Goal: Transaction & Acquisition: Purchase product/service

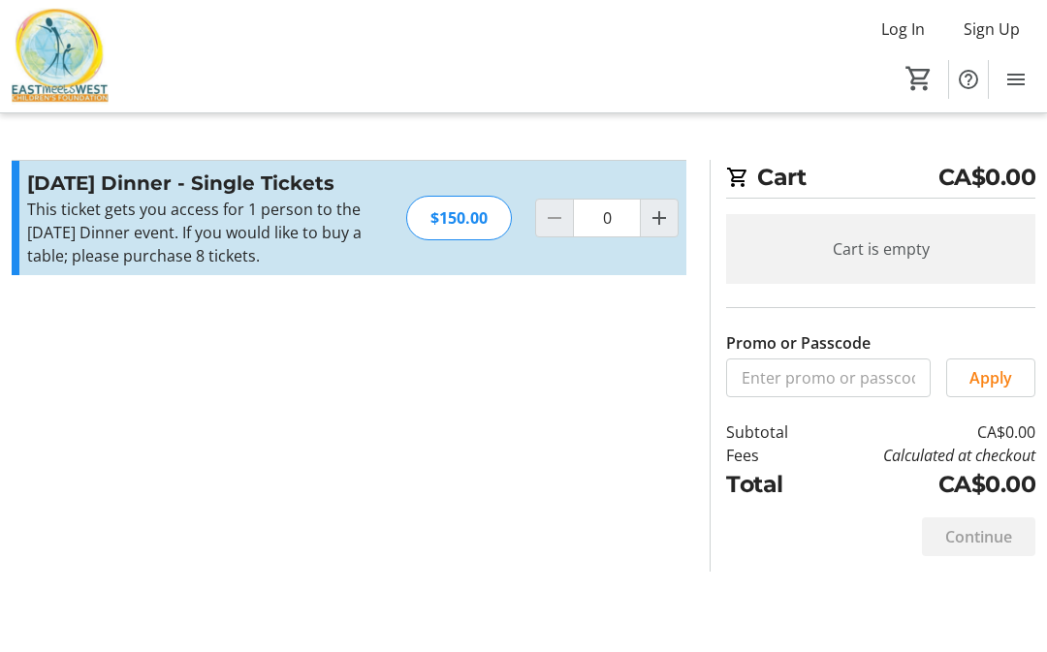
click at [665, 215] on mat-icon "Increment by one" at bounding box center [658, 217] width 23 height 23
click at [658, 215] on mat-icon "Increment by one" at bounding box center [658, 217] width 23 height 23
type input "2"
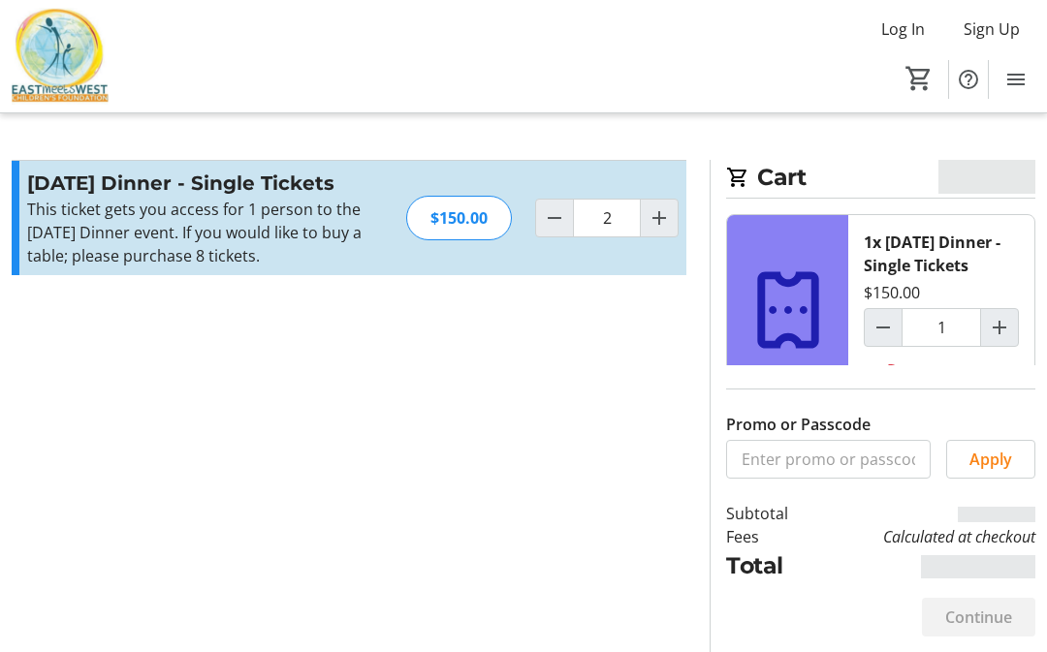
type input "2"
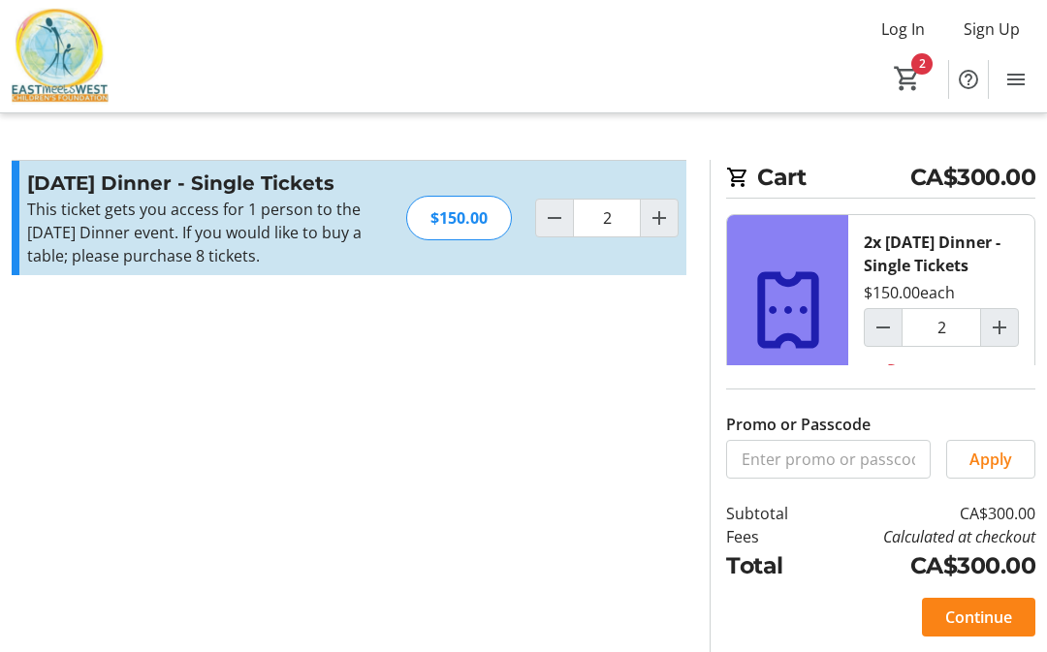
click at [704, 507] on section "Cart CA$300.00 2x [DATE] Dinner - Single Tickets $150.00 each 2 Remove Promo or…" at bounding box center [872, 406] width 349 height 492
click at [959, 606] on span "Continue" at bounding box center [978, 617] width 67 height 23
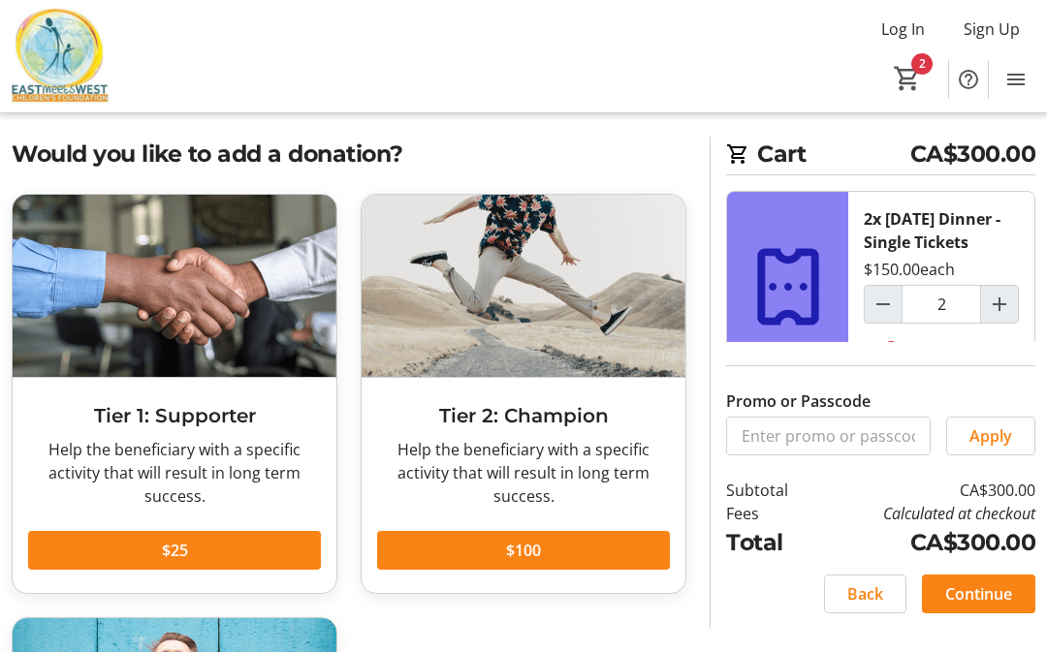
scroll to position [22, 0]
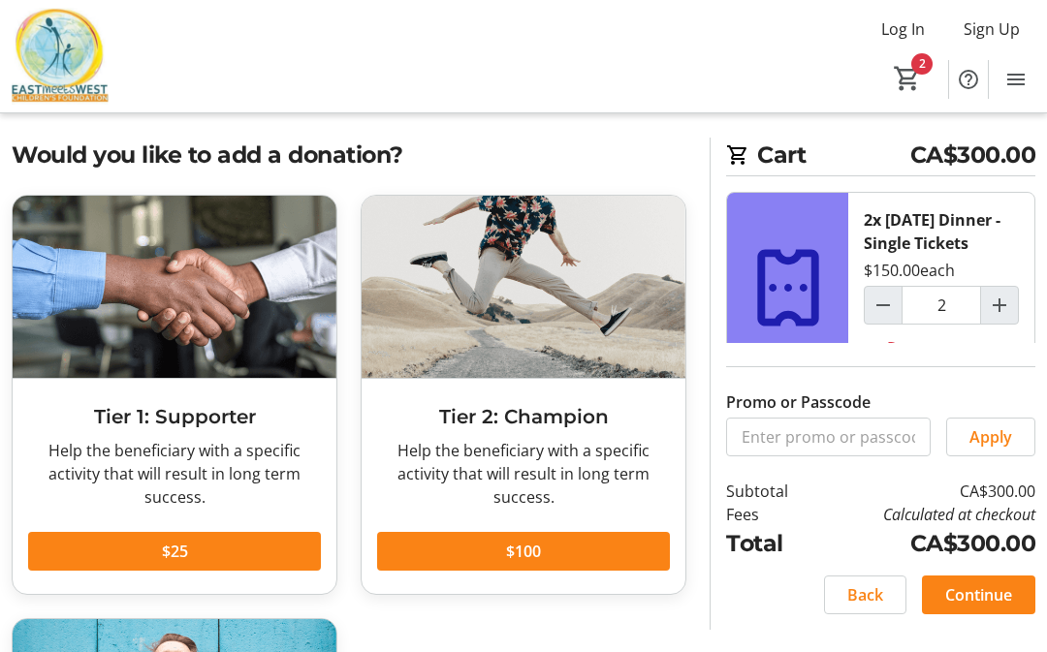
click at [992, 607] on span "Continue" at bounding box center [978, 594] width 67 height 23
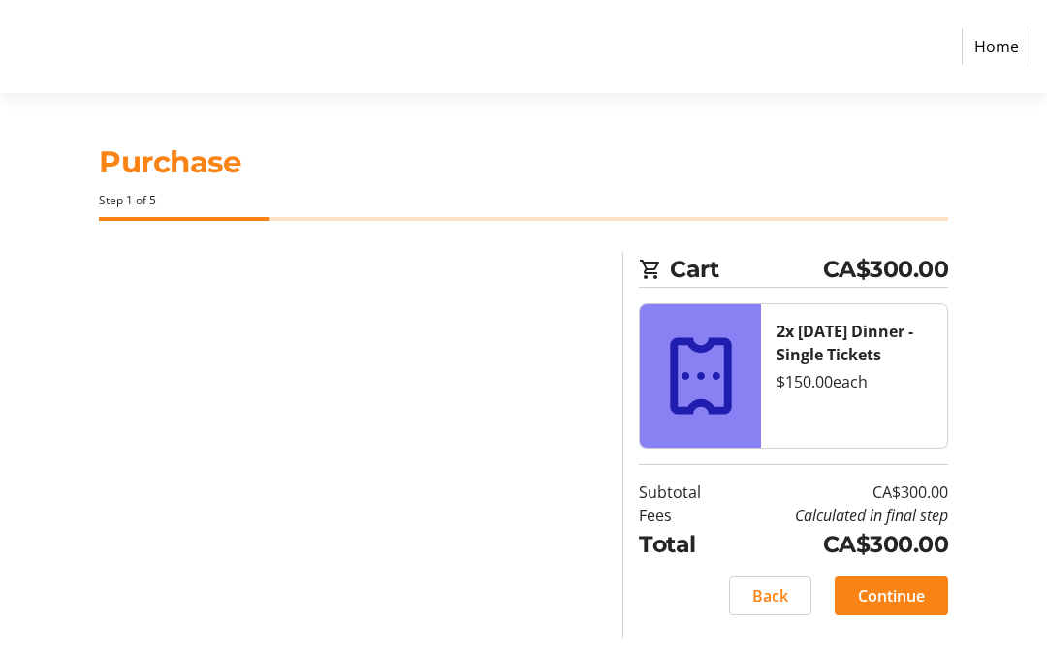
select select "CA"
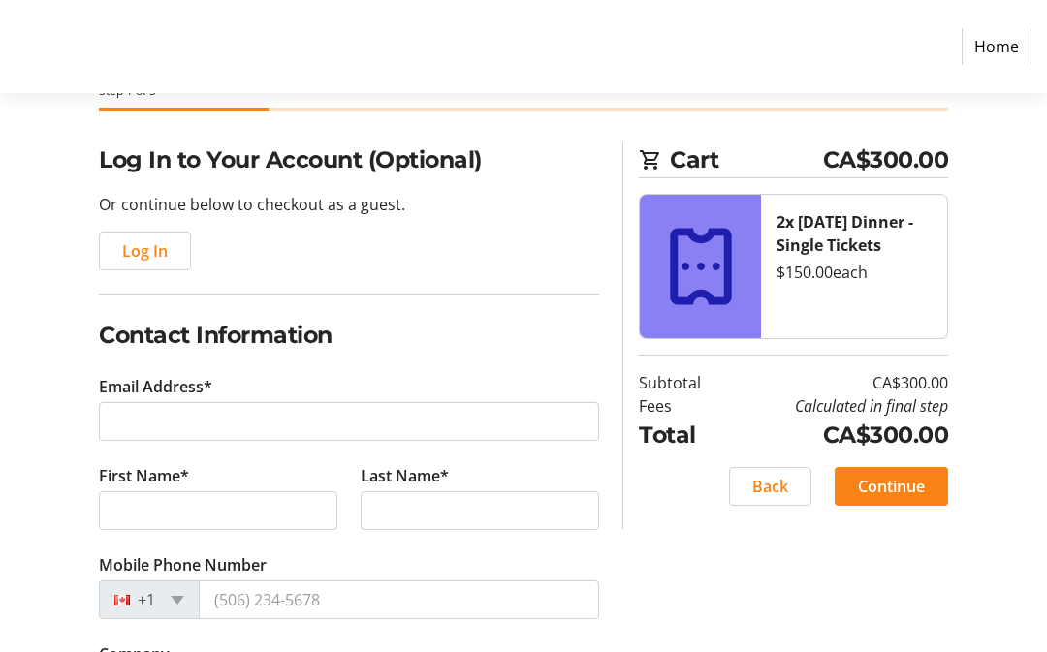
scroll to position [109, 0]
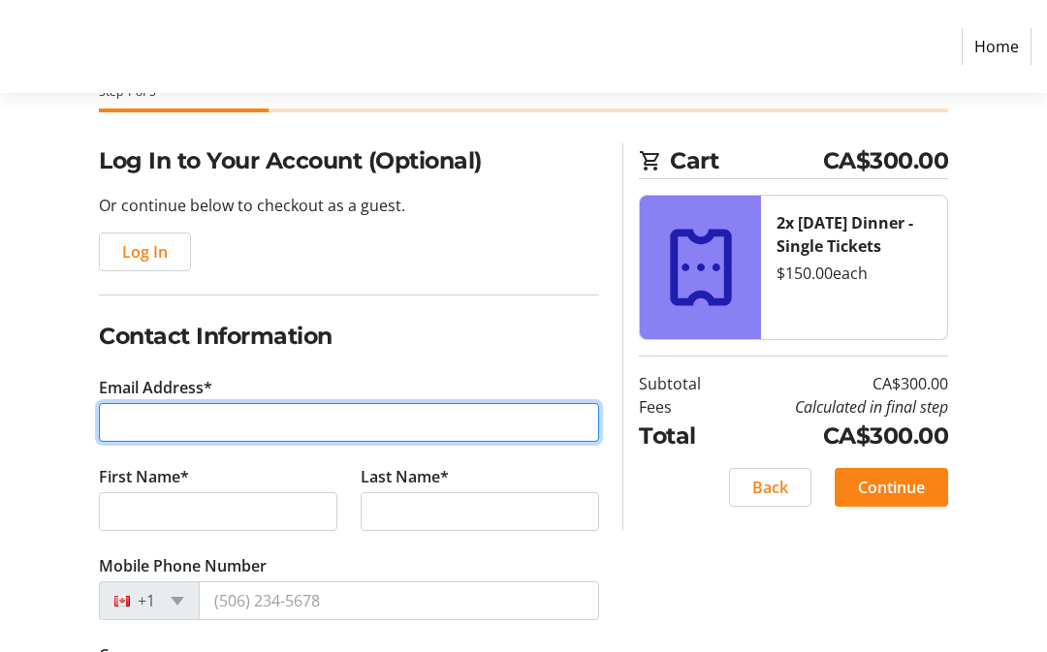
click at [461, 426] on input "Email Address*" at bounding box center [349, 422] width 500 height 39
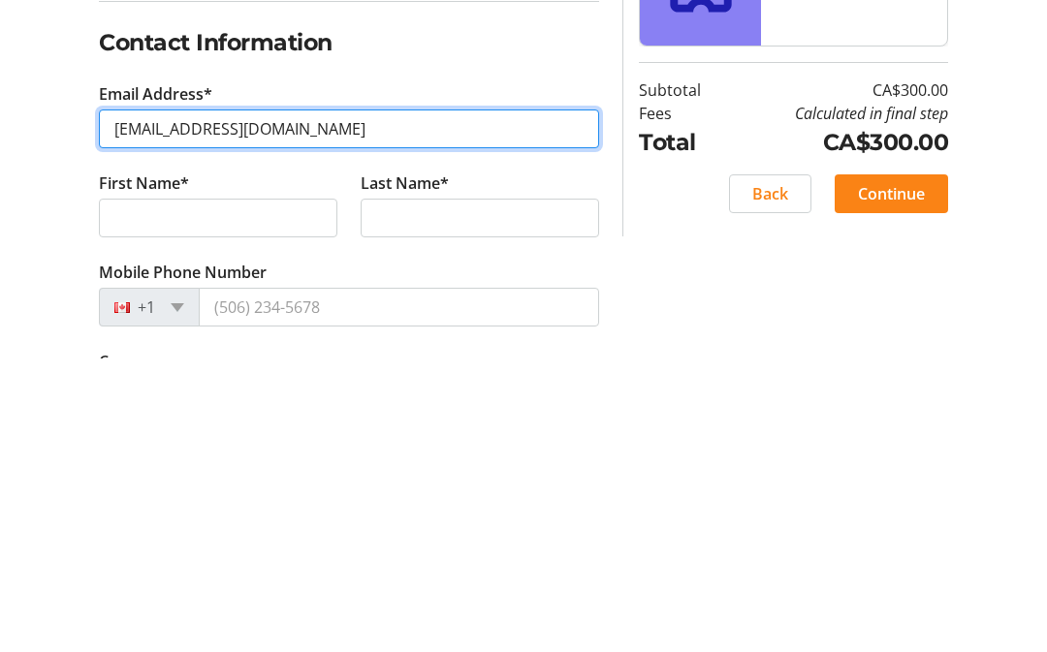
type input "[EMAIL_ADDRESS][DOMAIN_NAME]"
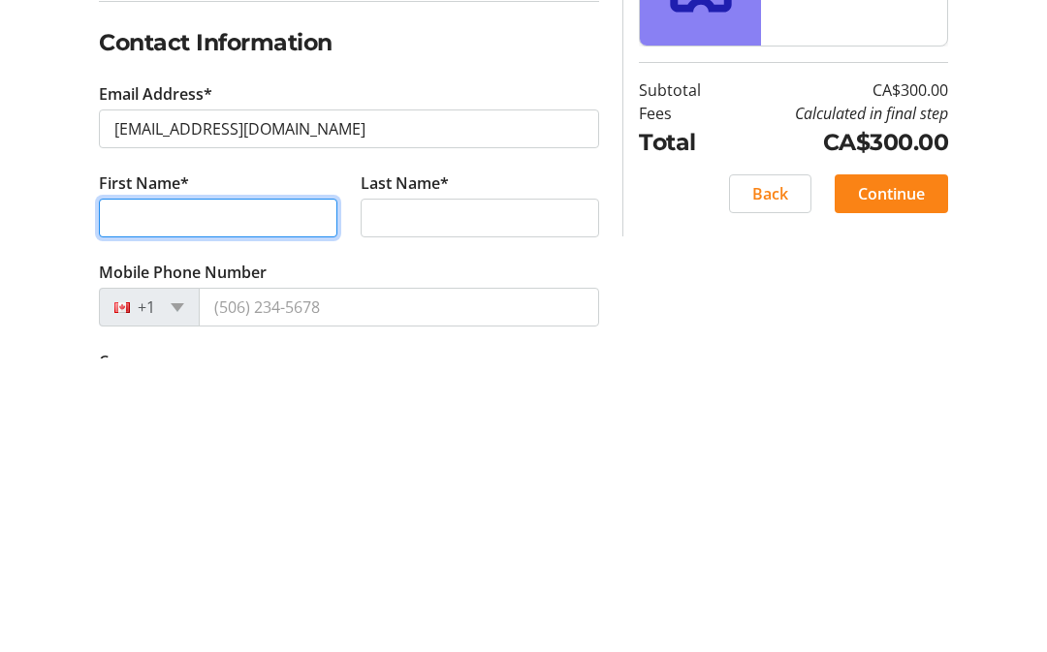
click at [293, 492] on input "First Name*" at bounding box center [218, 511] width 238 height 39
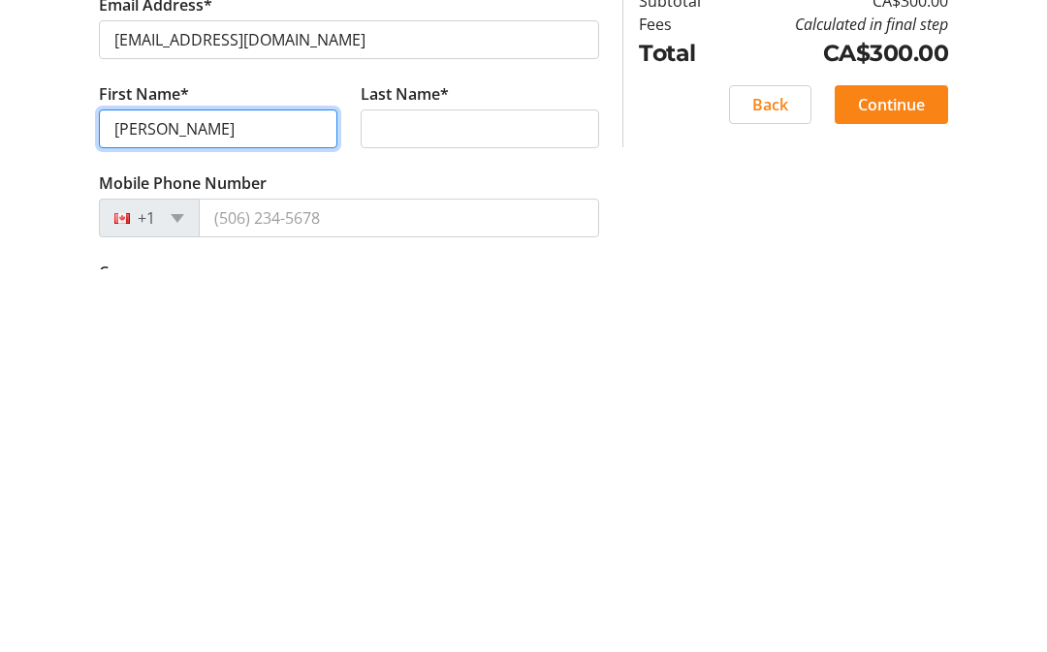
type input "[PERSON_NAME]"
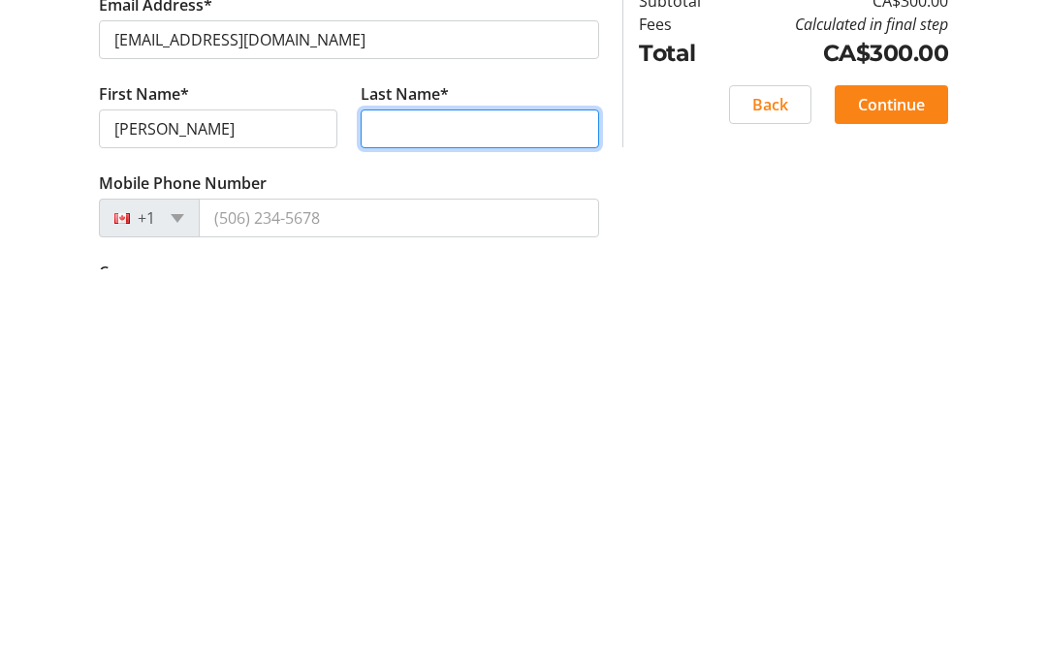
click at [473, 492] on input "Last Name*" at bounding box center [480, 511] width 238 height 39
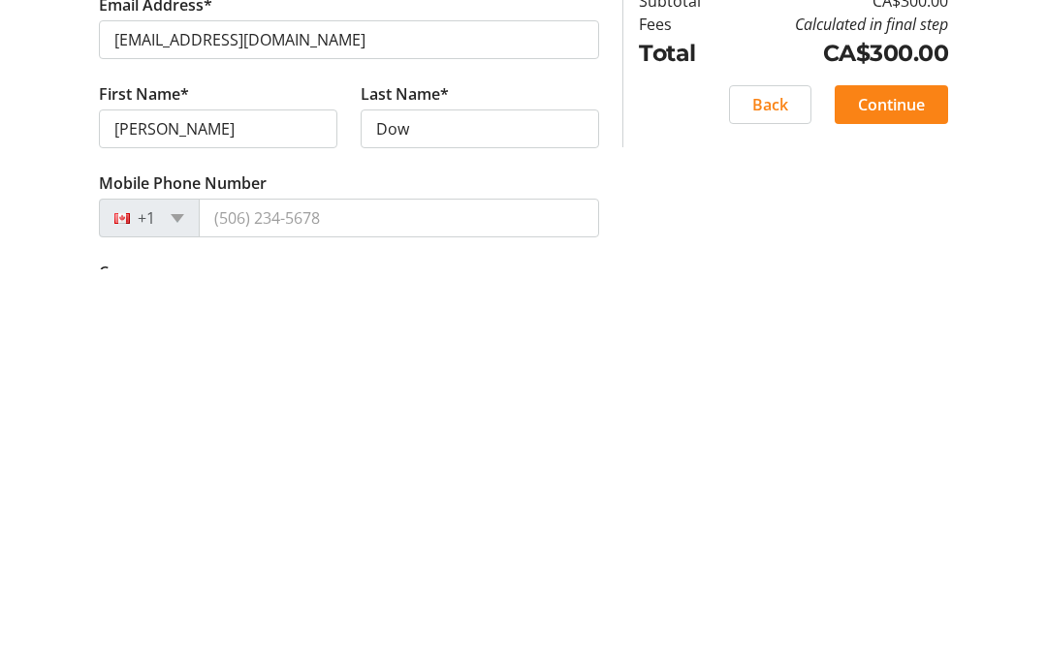
scroll to position [491, 0]
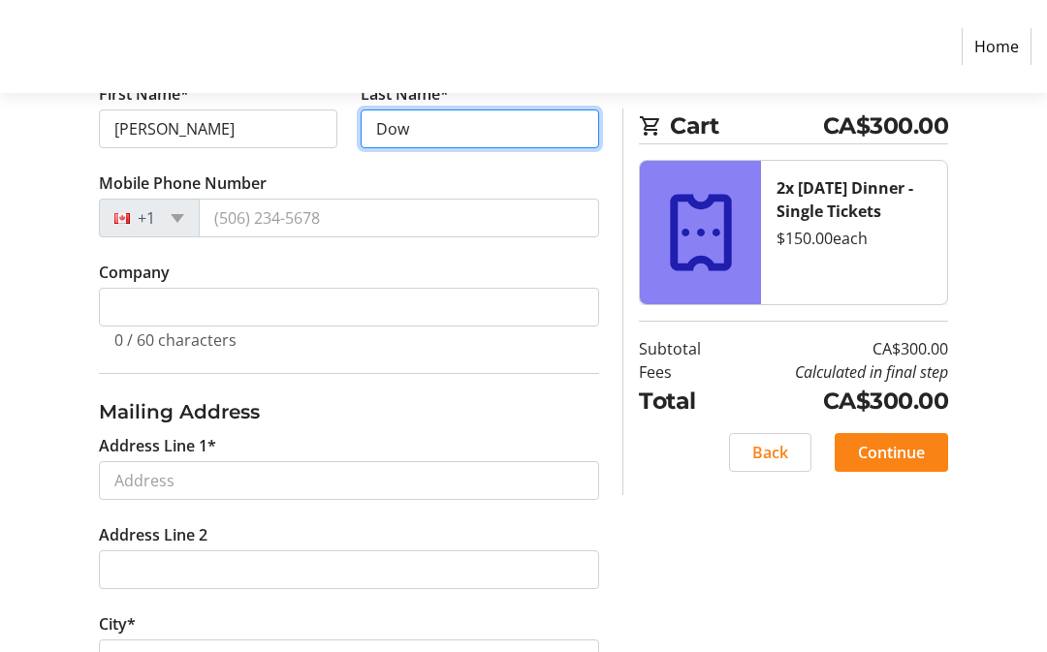
type input "Dow"
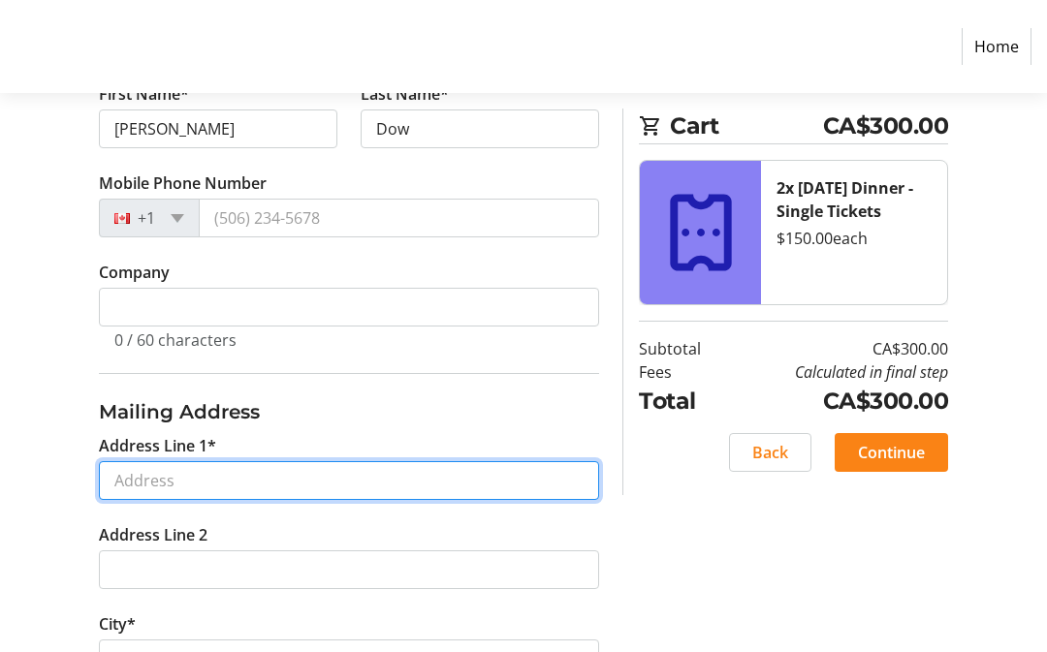
click at [501, 488] on input "Address Line 1*" at bounding box center [349, 480] width 500 height 39
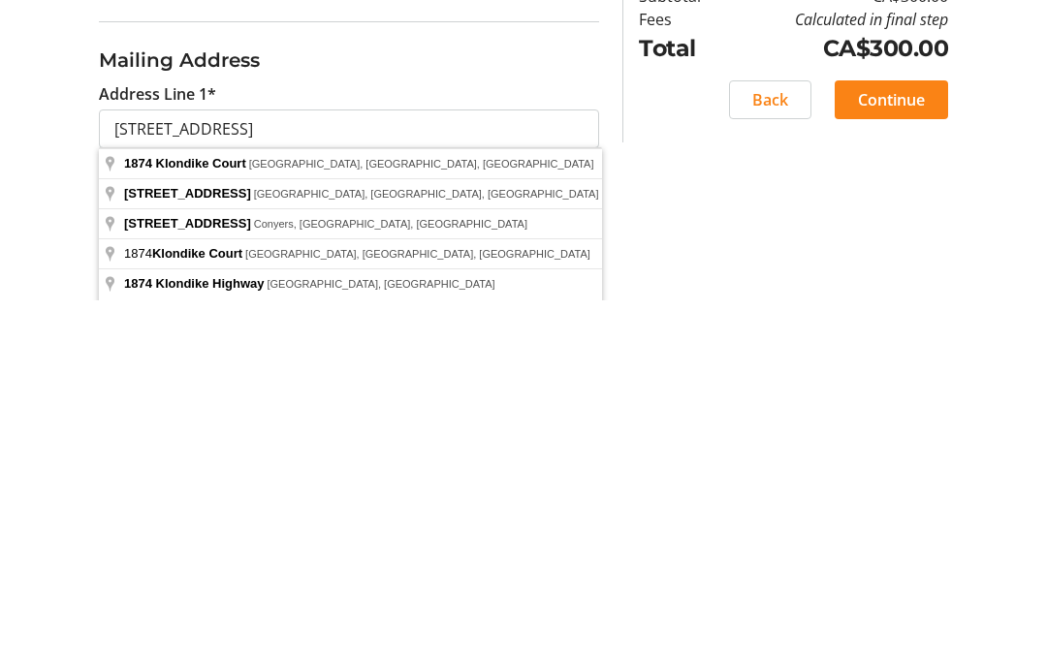
type input "1874 Klondike Court"
type input "Lake Country"
select select "BC"
type input "V4V 1P2"
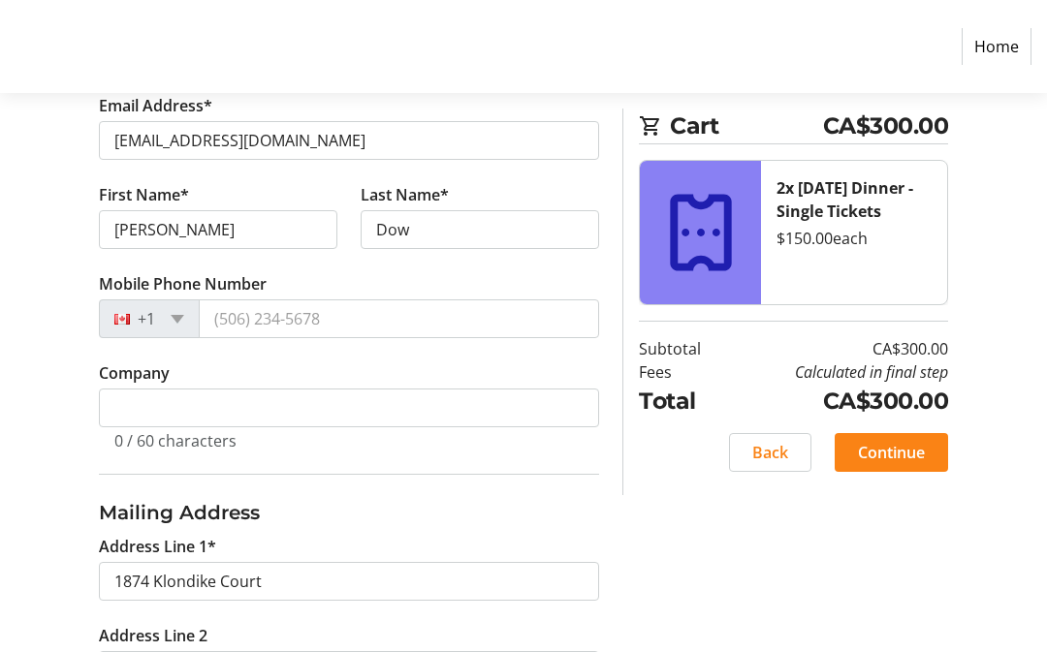
scroll to position [375, 0]
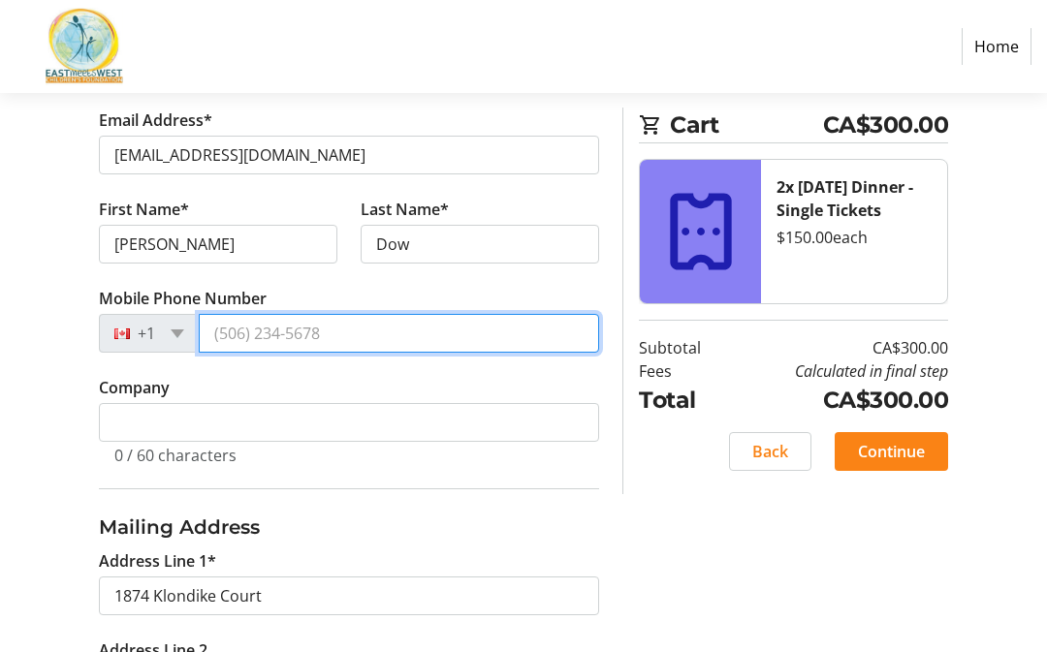
click at [237, 333] on input "Mobile Phone Number" at bounding box center [399, 334] width 400 height 39
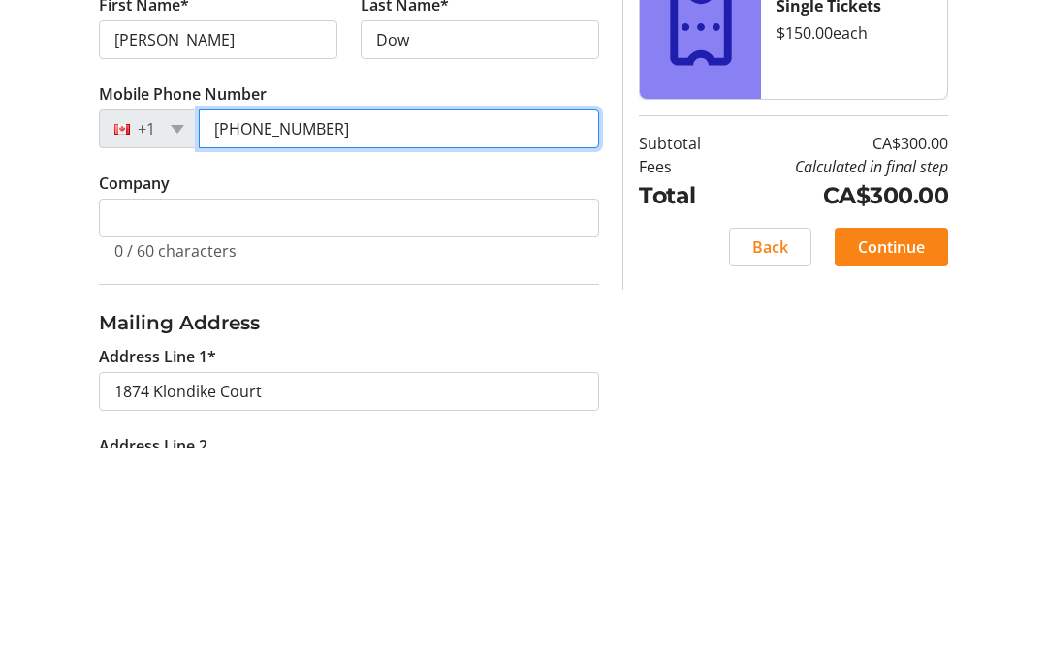
type input "[PHONE_NUMBER]"
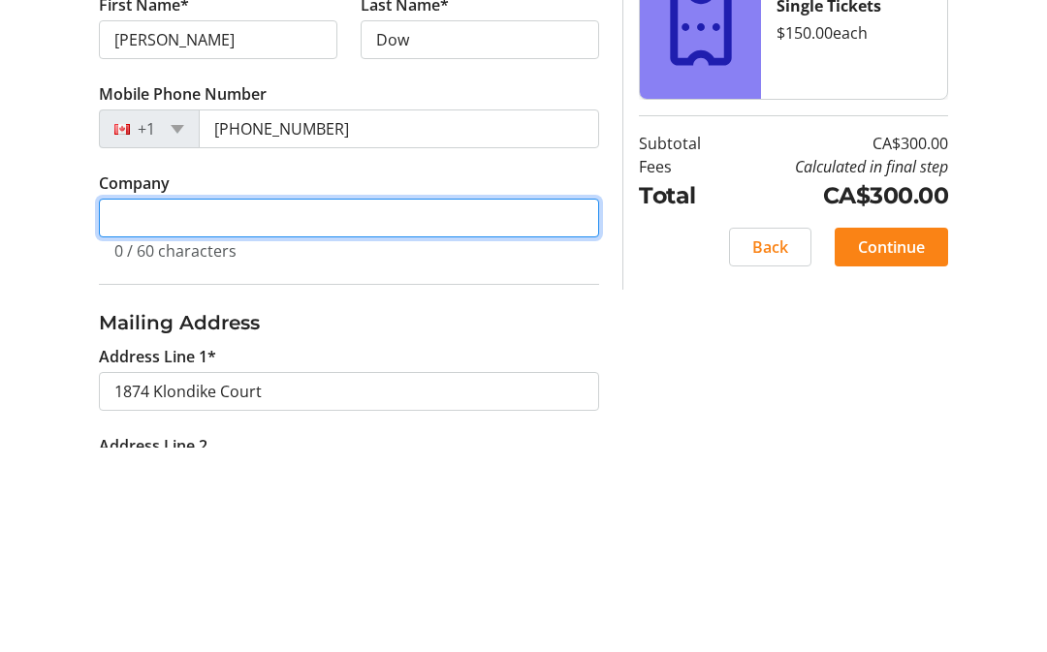
click at [138, 404] on input "Company" at bounding box center [349, 423] width 500 height 39
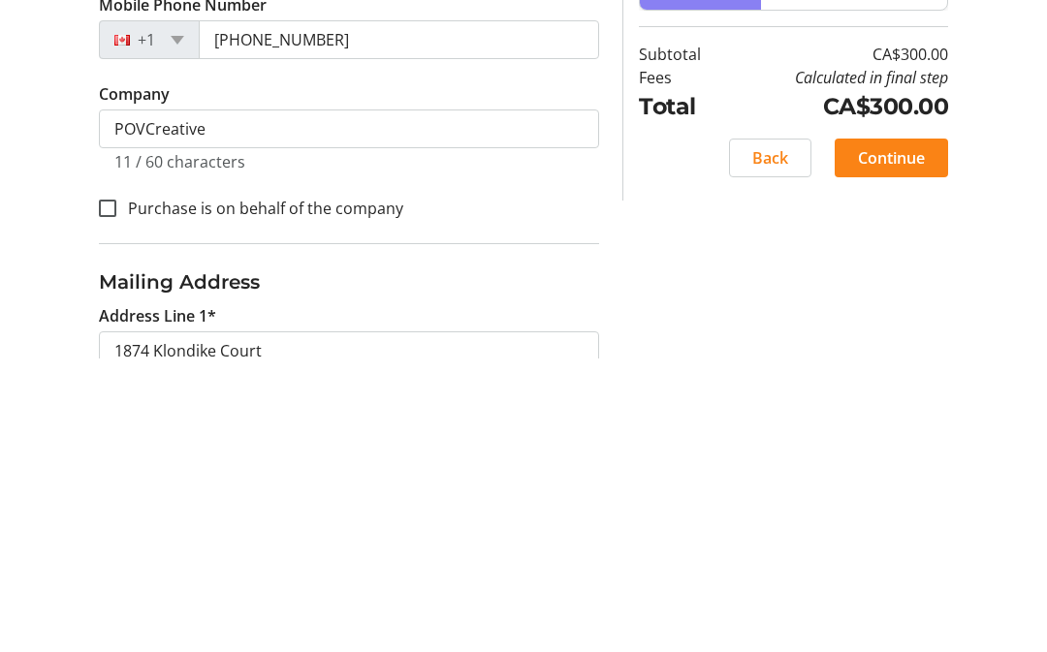
scroll to position [670, 0]
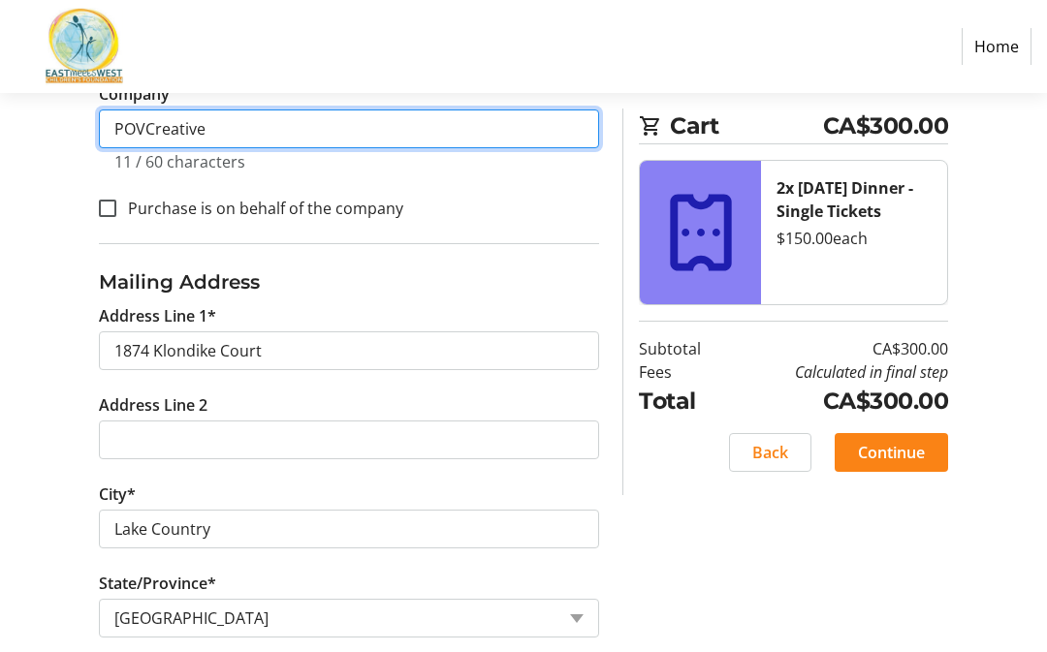
click at [216, 136] on input "POVCreative" at bounding box center [349, 129] width 500 height 39
type input "P"
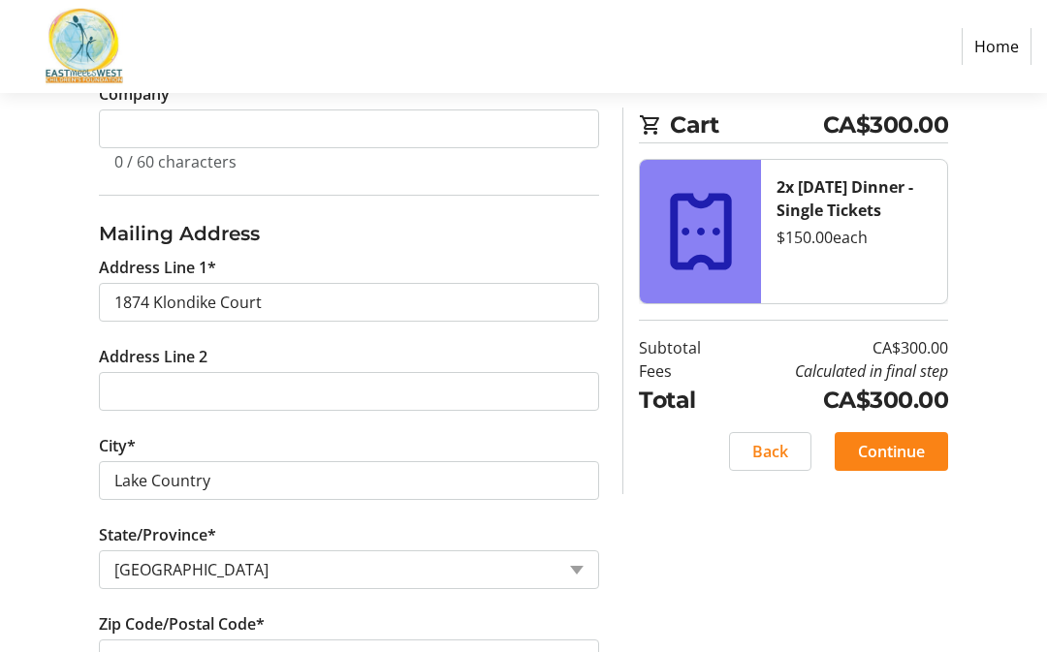
scroll to position [670, 0]
click at [901, 452] on span "Continue" at bounding box center [891, 452] width 67 height 23
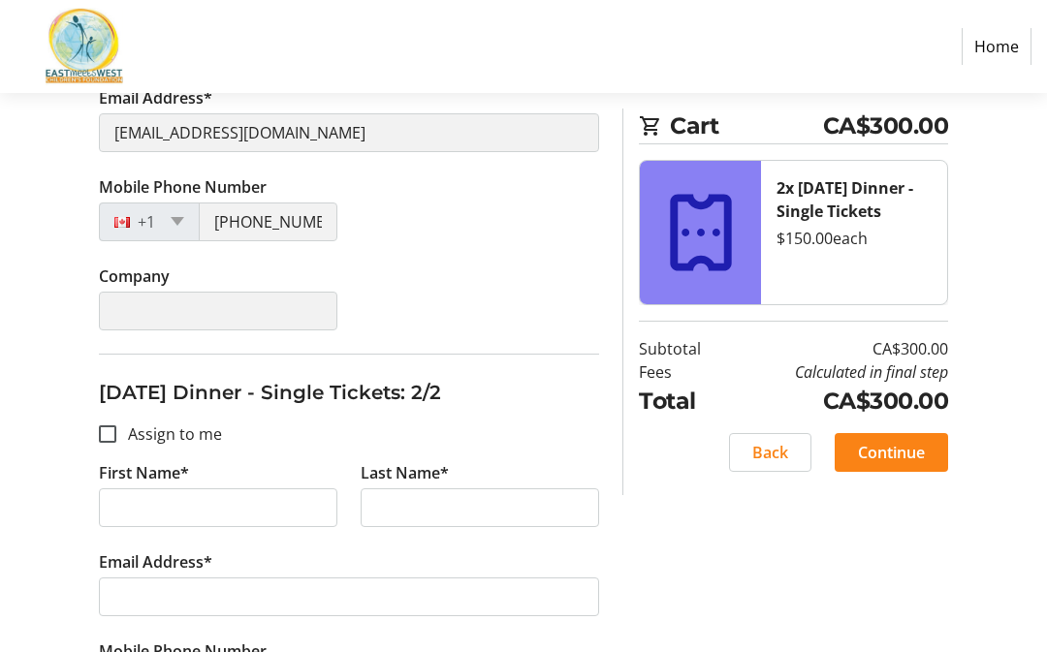
scroll to position [563, 0]
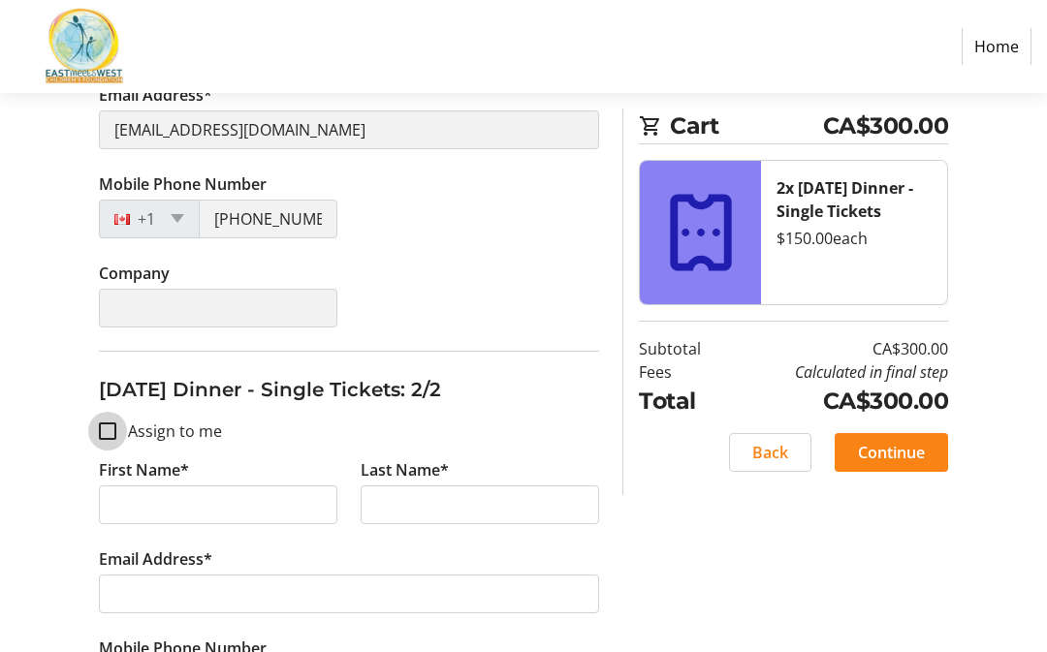
click at [110, 432] on input "Assign to me" at bounding box center [107, 431] width 17 height 17
checkbox input "true"
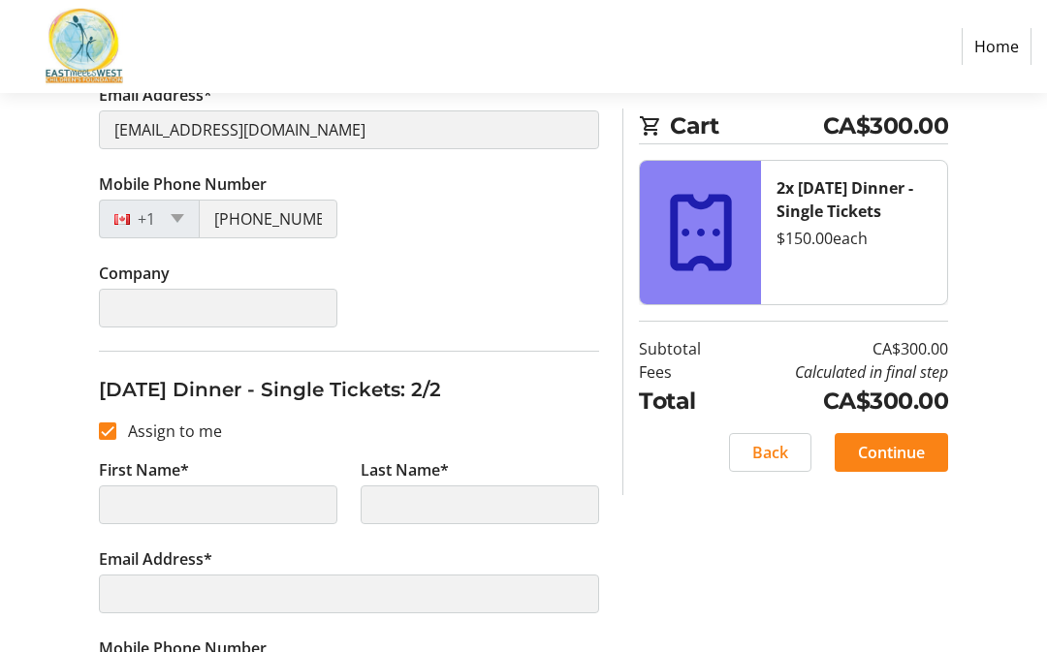
type input "[PERSON_NAME]"
type input "Dow"
type input "[EMAIL_ADDRESS][DOMAIN_NAME]"
type input "[PHONE_NUMBER]"
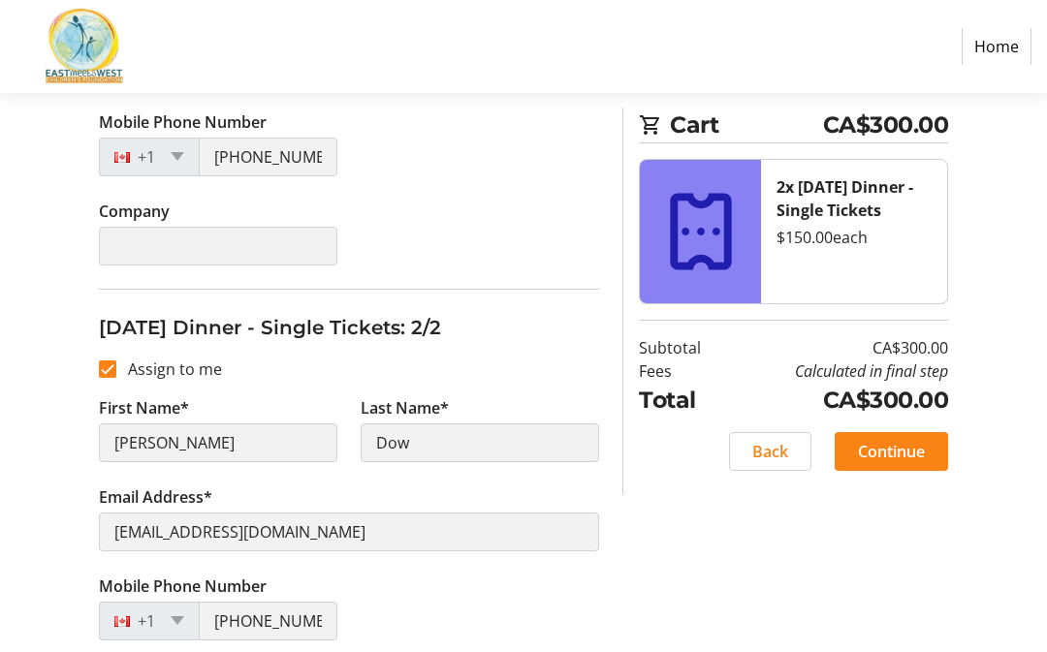
scroll to position [613, 0]
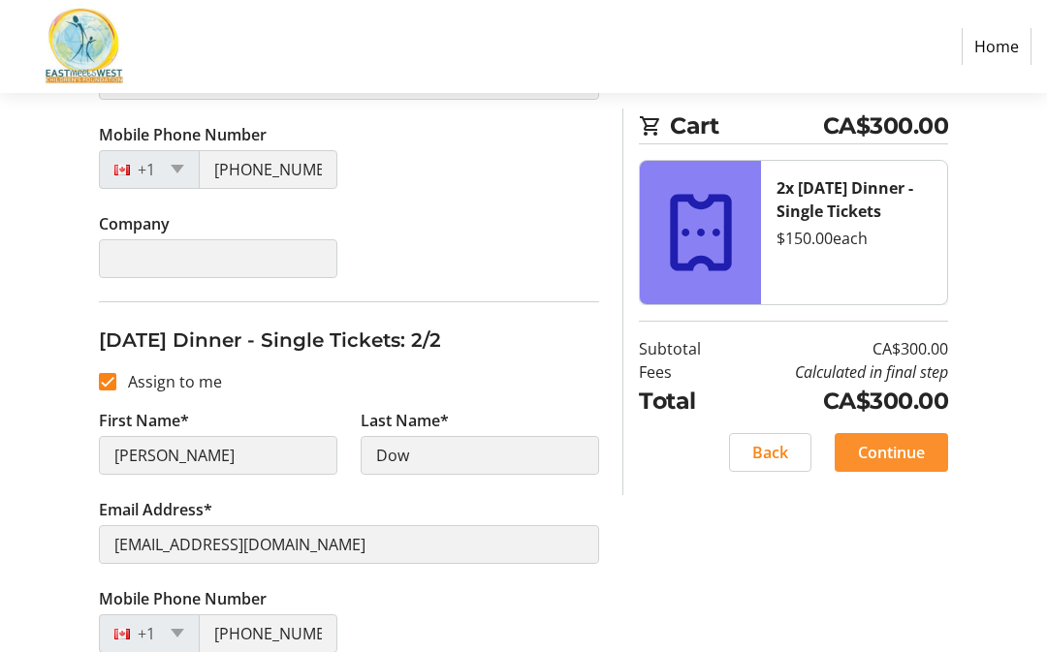
click at [897, 447] on span "Continue" at bounding box center [891, 452] width 67 height 23
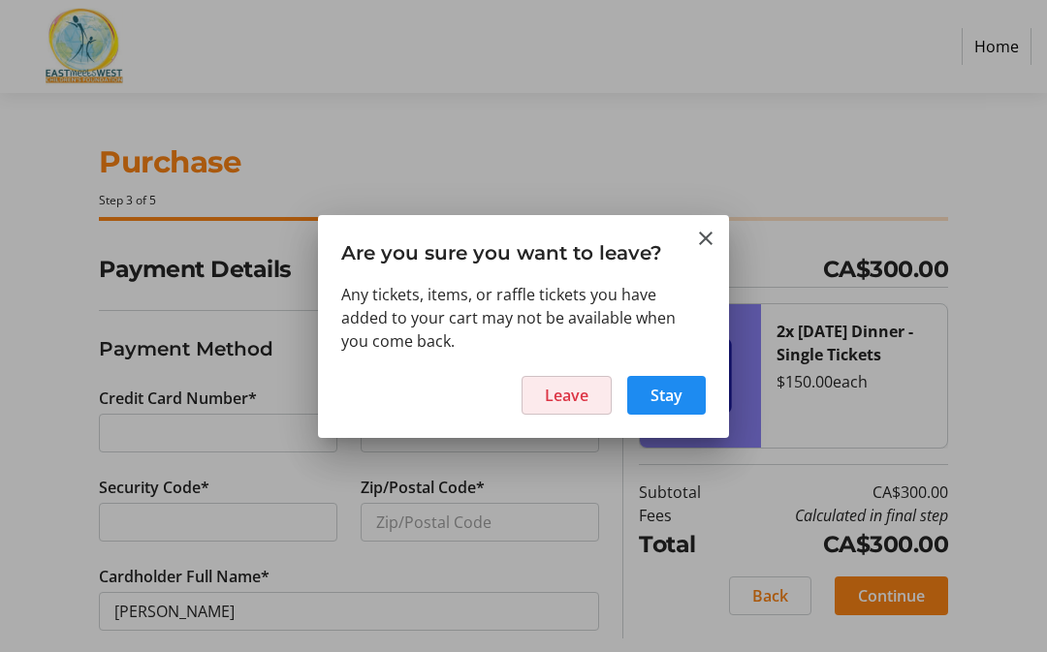
click at [563, 402] on span "Leave" at bounding box center [567, 395] width 44 height 23
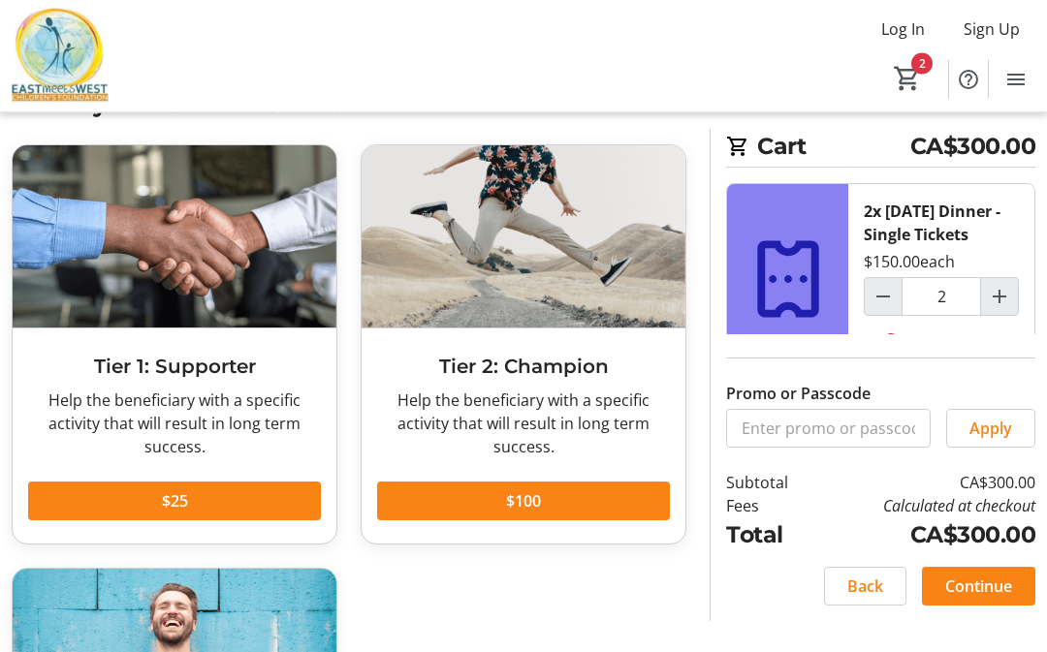
scroll to position [73, 0]
click at [997, 598] on span "Continue" at bounding box center [978, 586] width 67 height 23
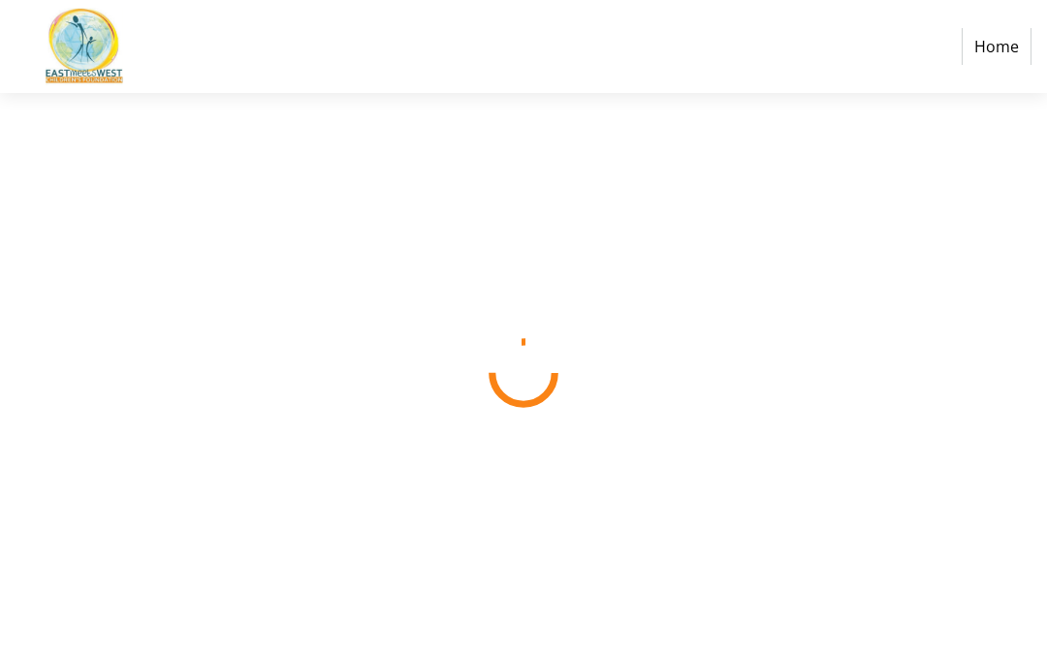
select select "CA"
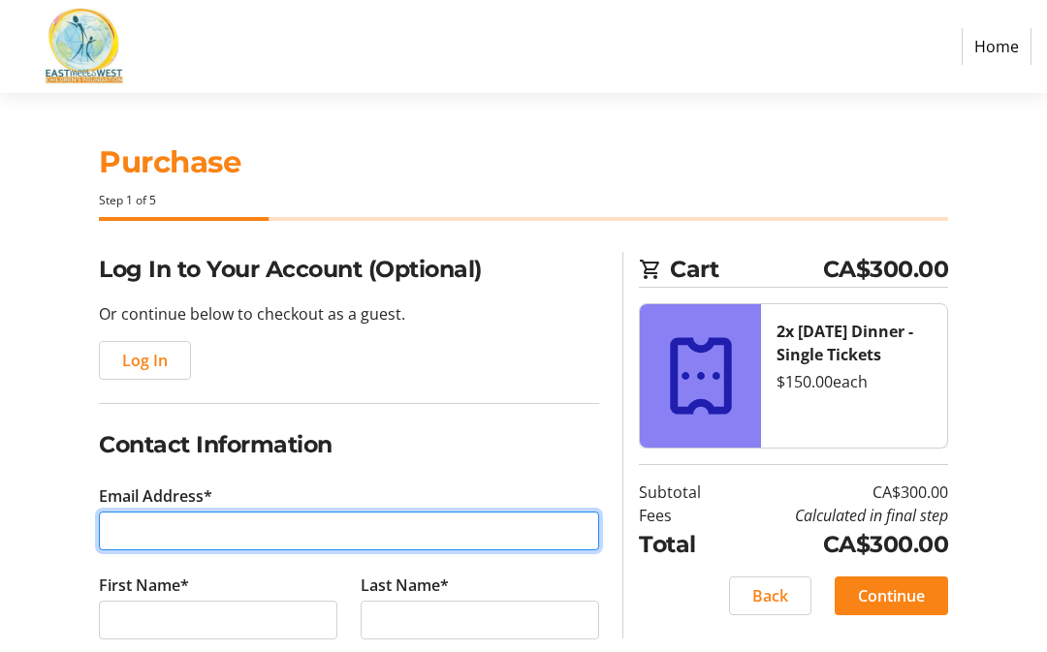
click at [138, 535] on input "Email Address*" at bounding box center [349, 531] width 500 height 39
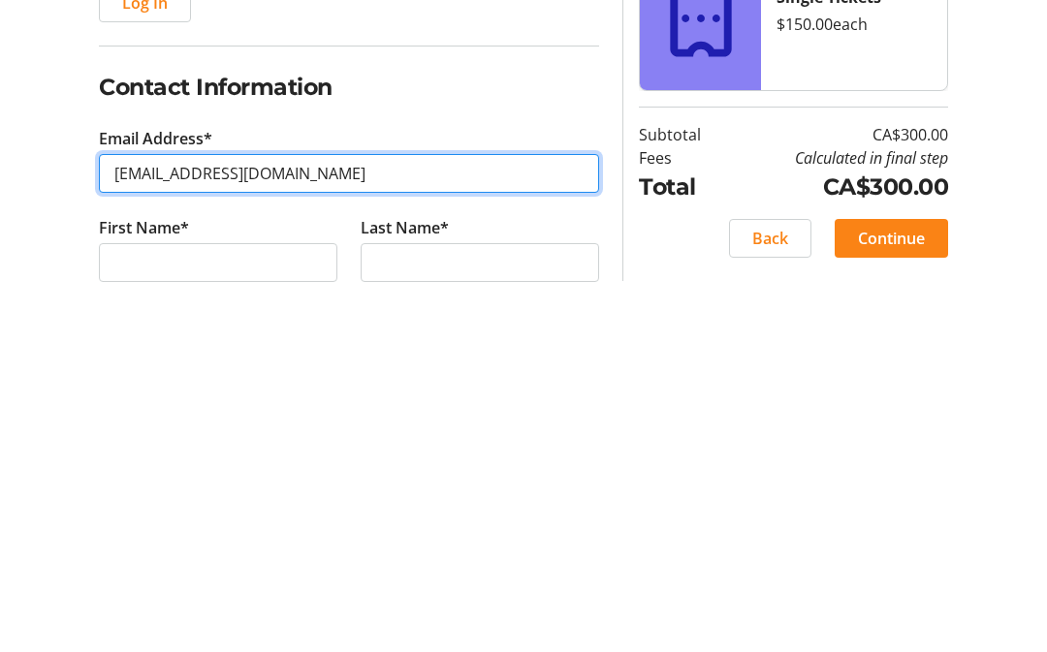
type input "[EMAIL_ADDRESS][DOMAIN_NAME]"
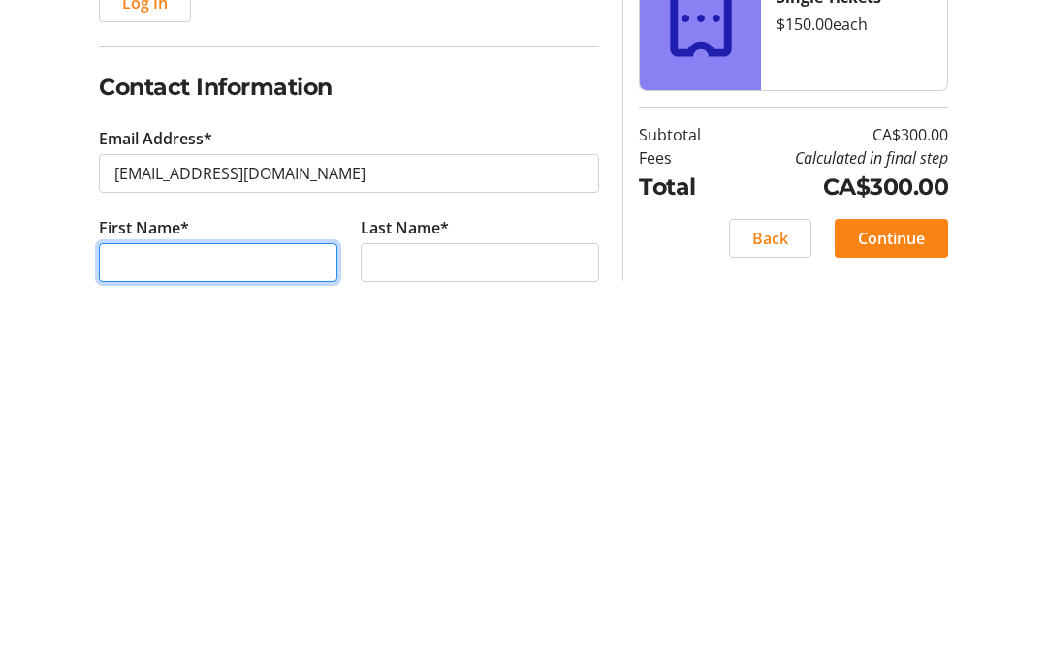
click at [134, 601] on input "First Name*" at bounding box center [218, 620] width 238 height 39
type input "[PERSON_NAME]"
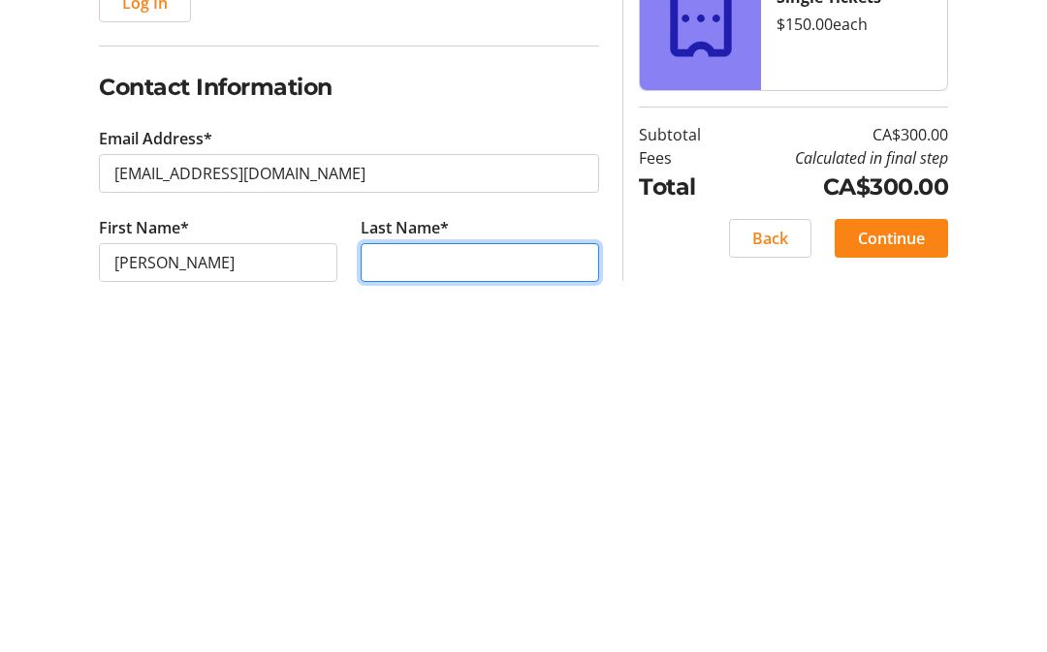
click at [399, 601] on input "Last Name*" at bounding box center [480, 620] width 238 height 39
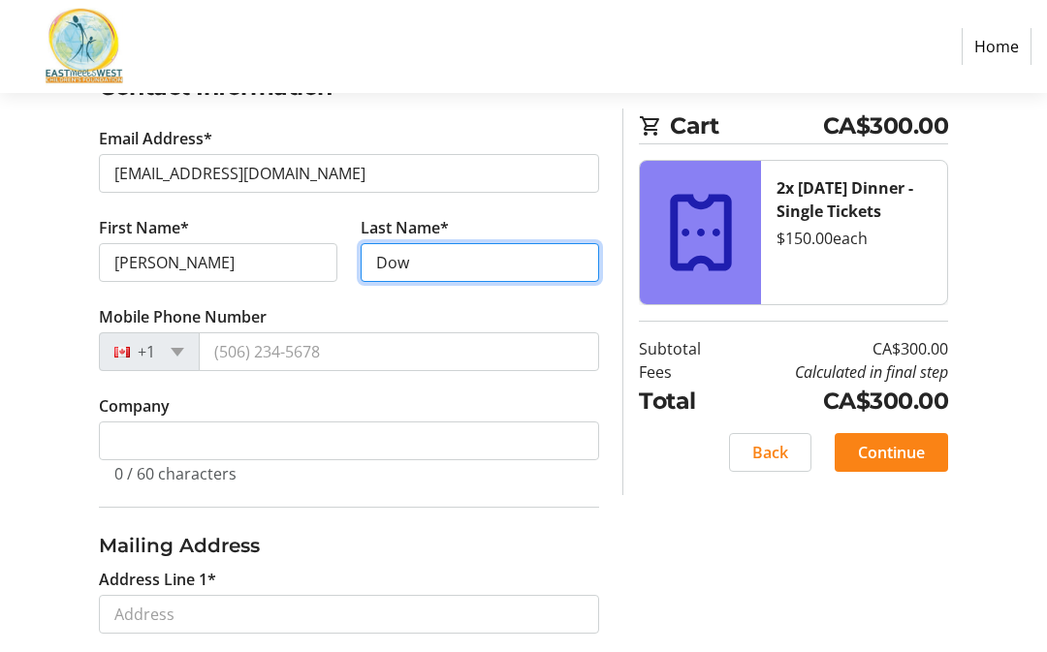
type input "Dow"
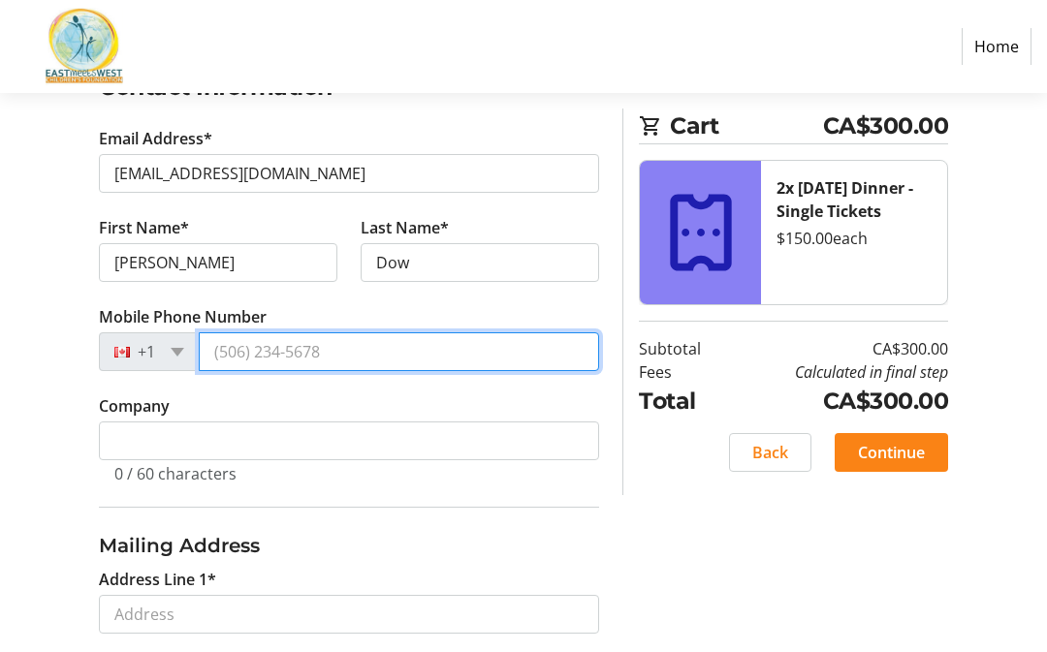
click at [211, 355] on input "Mobile Phone Number" at bounding box center [399, 351] width 400 height 39
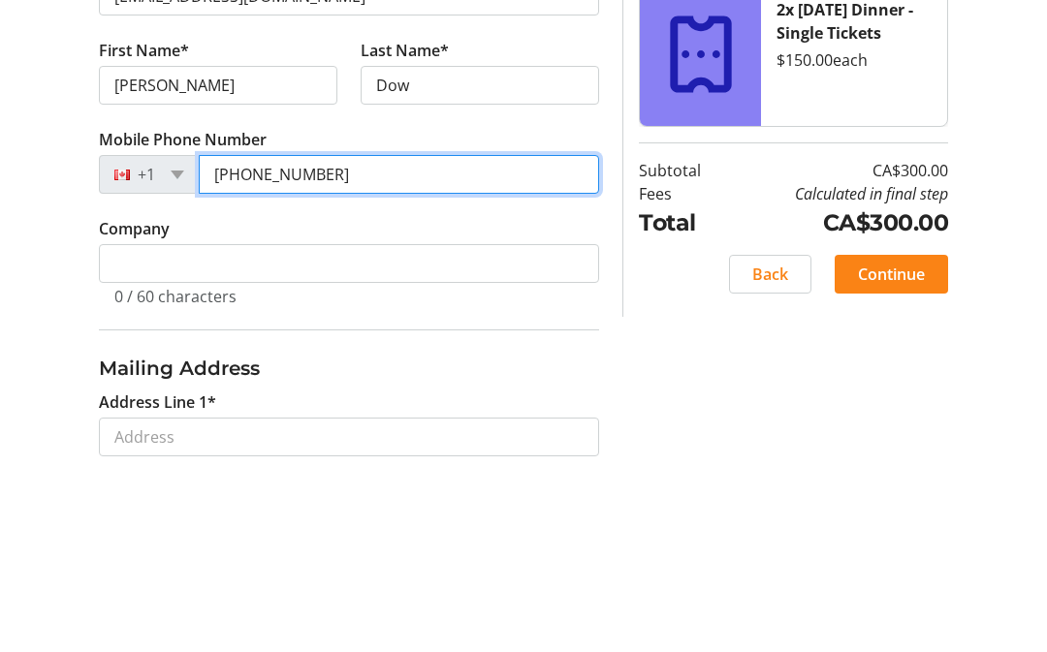
type input "[PHONE_NUMBER]"
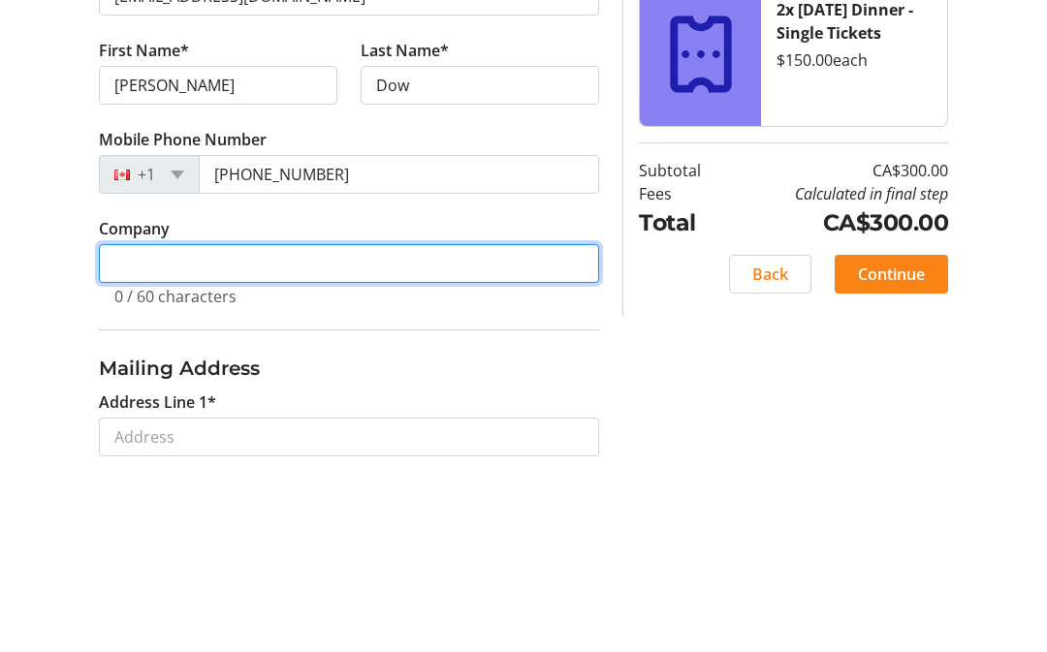
click at [124, 423] on input "Company" at bounding box center [349, 442] width 500 height 39
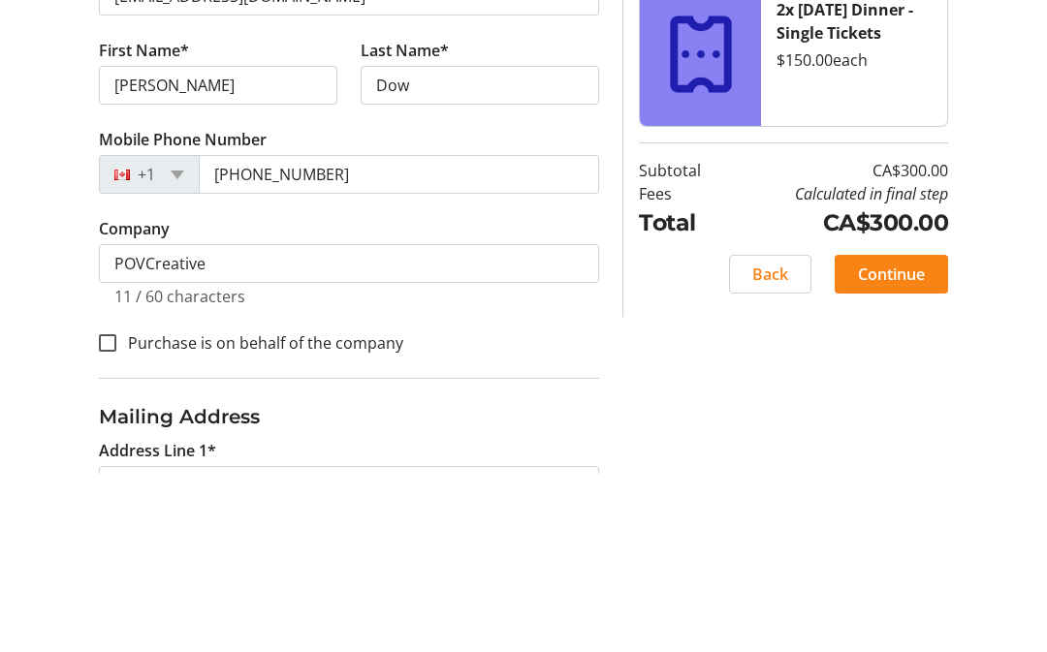
scroll to position [536, 0]
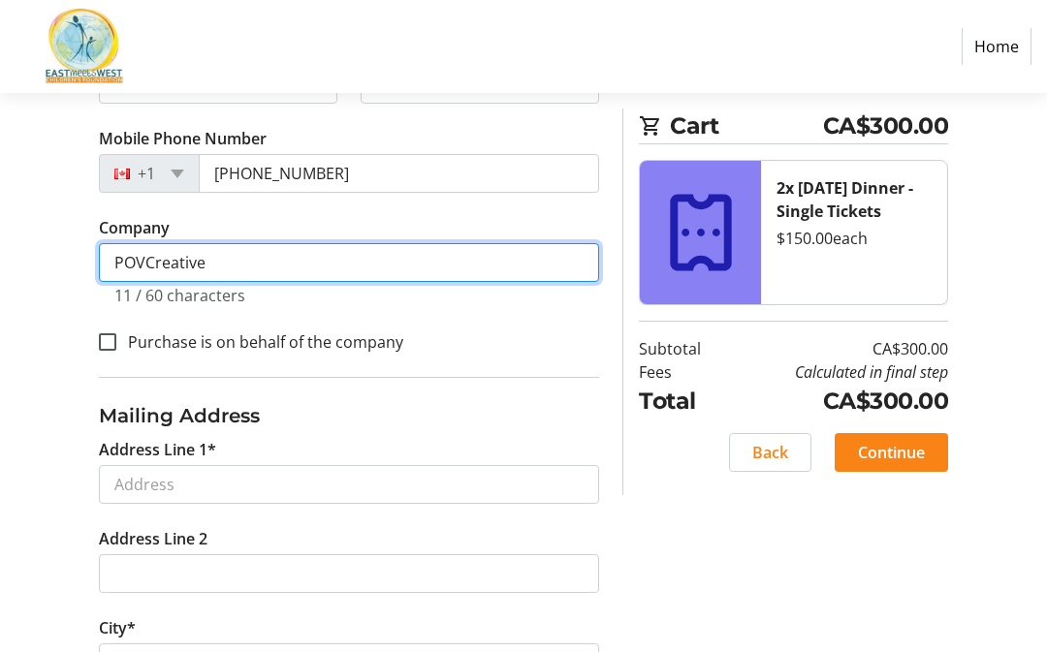
type input "POVCreative"
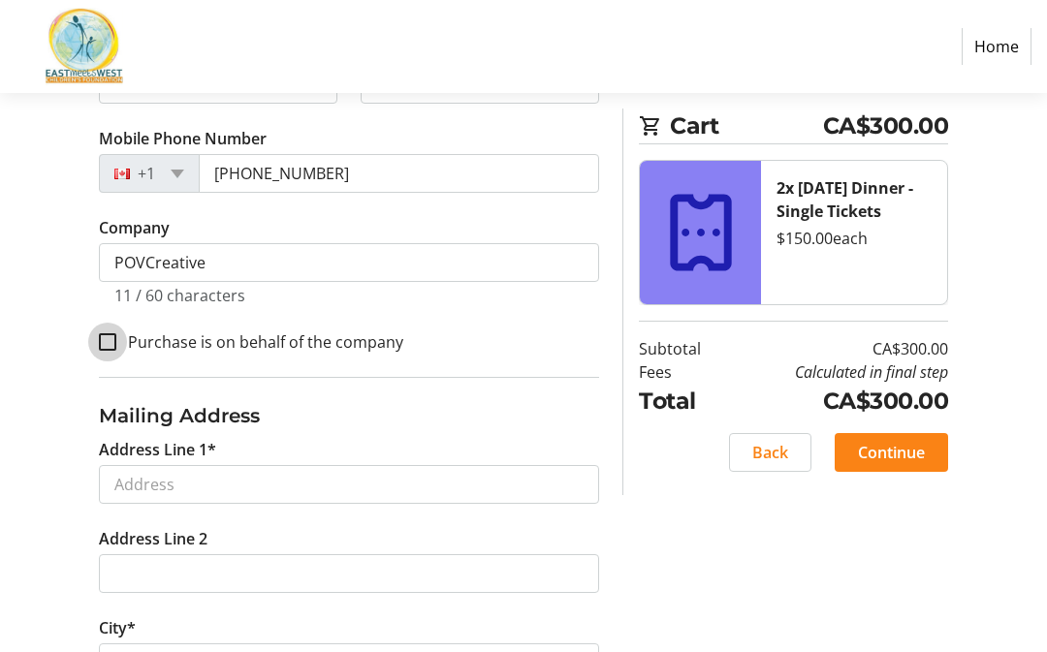
click at [112, 339] on input "Purchase is on behalf of the company" at bounding box center [107, 341] width 17 height 17
checkbox input "true"
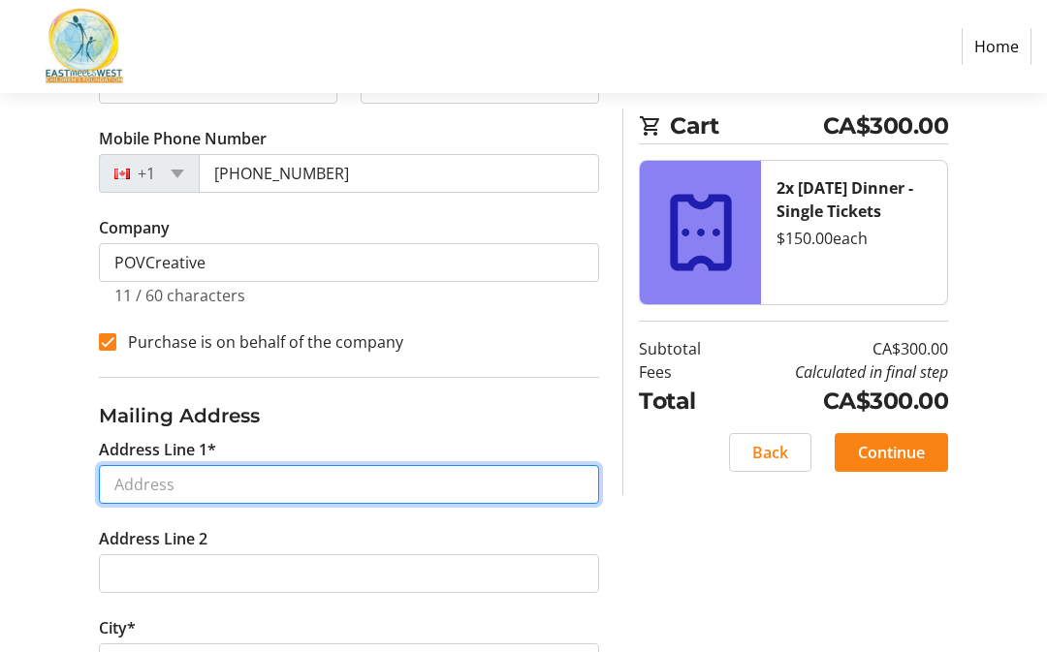
click at [153, 483] on input "Address Line 1*" at bounding box center [349, 484] width 500 height 39
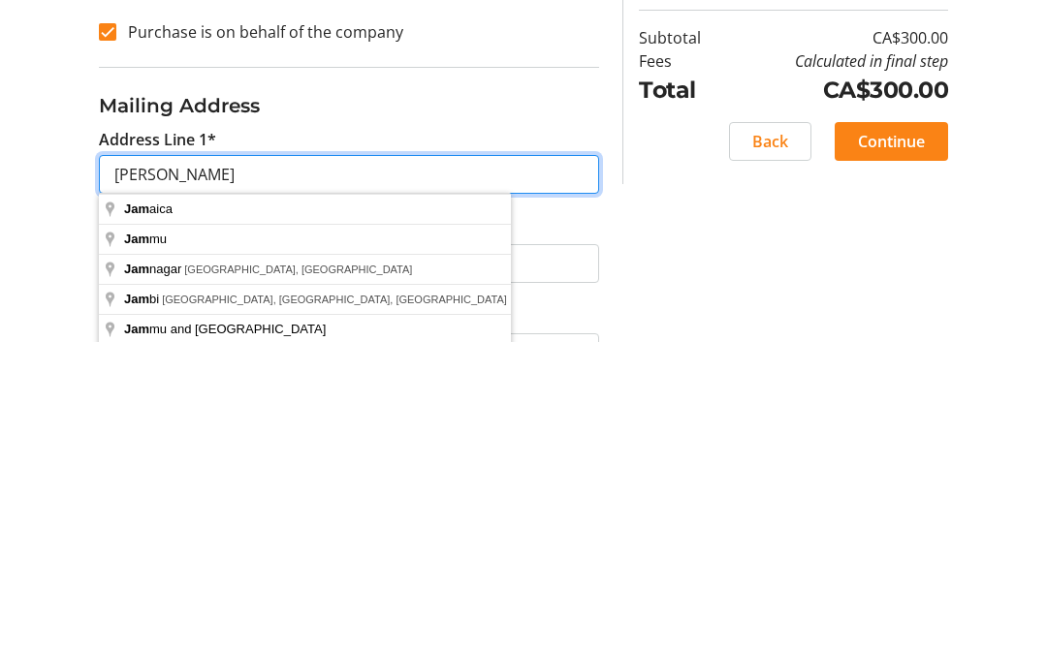
type input "J"
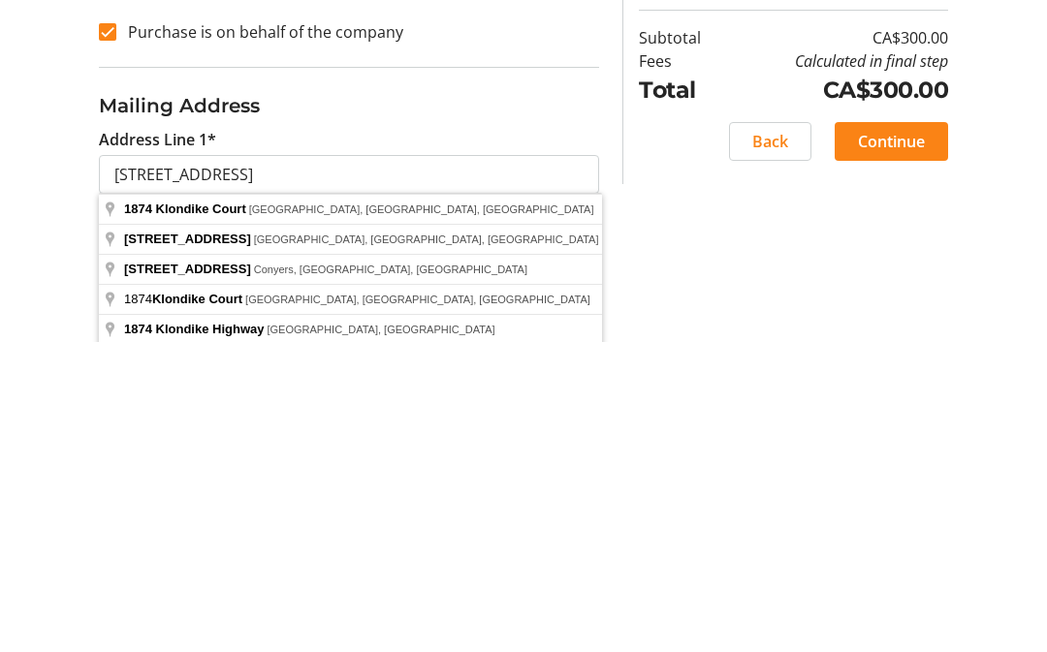
type input "1874 Klondike Court"
type input "Lake Country"
select select "BC"
type input "V4V 1P2"
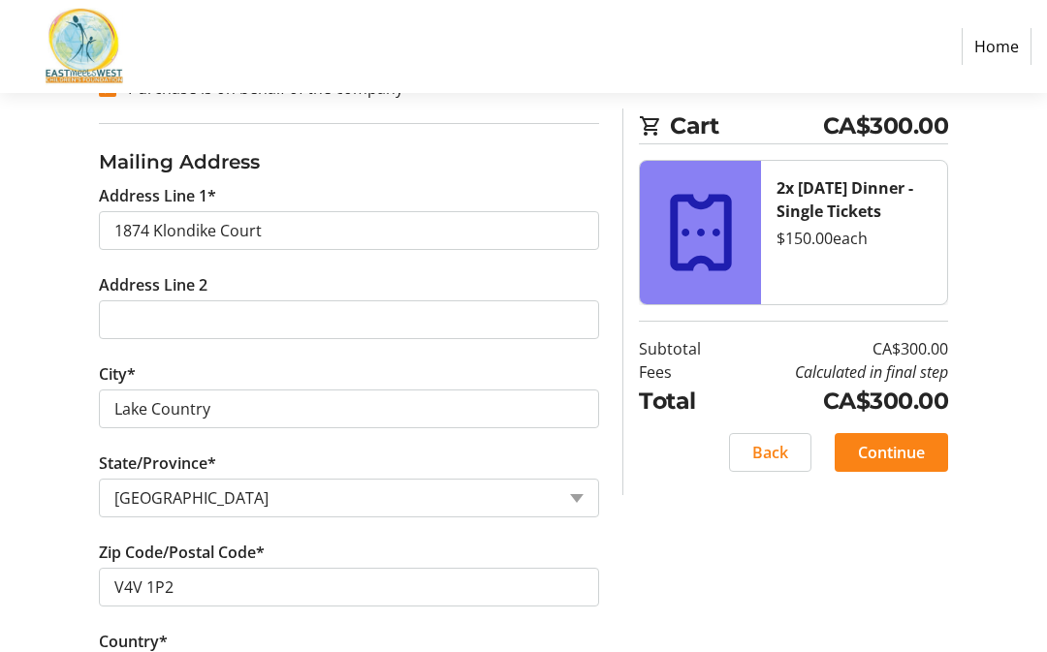
click at [908, 456] on span "Continue" at bounding box center [891, 452] width 67 height 23
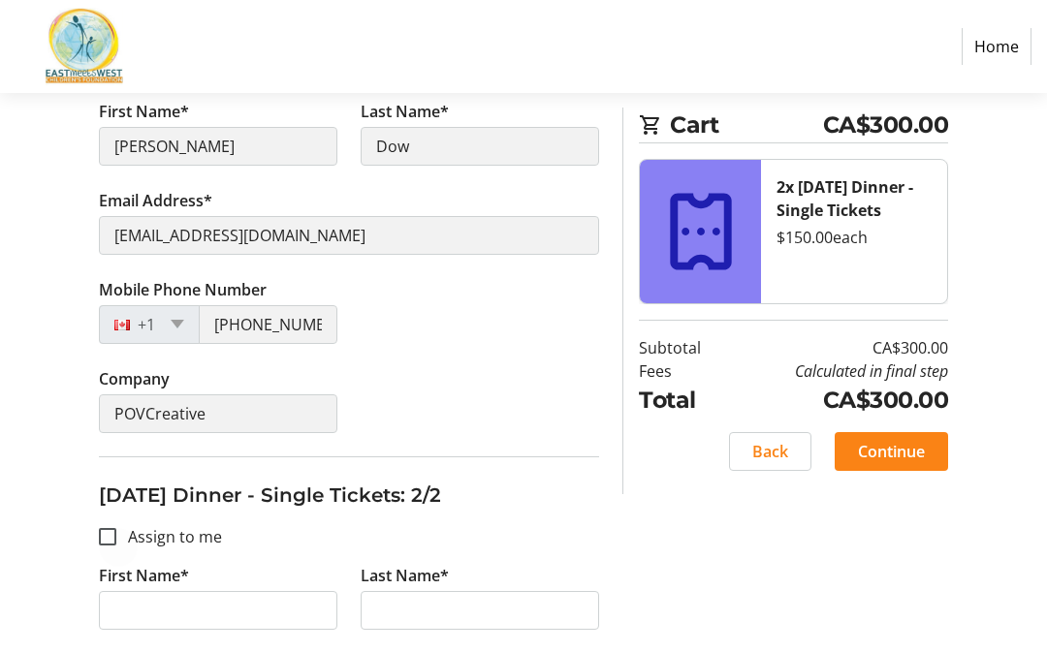
scroll to position [457, 0]
click at [128, 540] on div at bounding box center [107, 537] width 47 height 47
checkbox input "true"
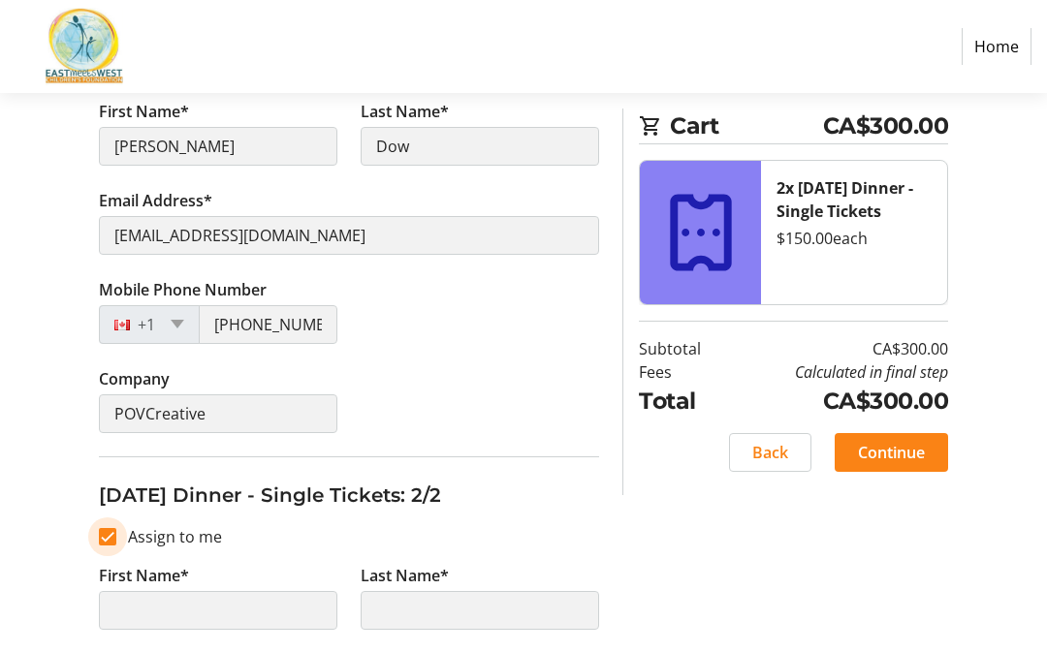
type input "[PERSON_NAME]"
type input "Dow"
type input "[EMAIL_ADDRESS][DOMAIN_NAME]"
type input "[PHONE_NUMBER]"
type input "POVCreative"
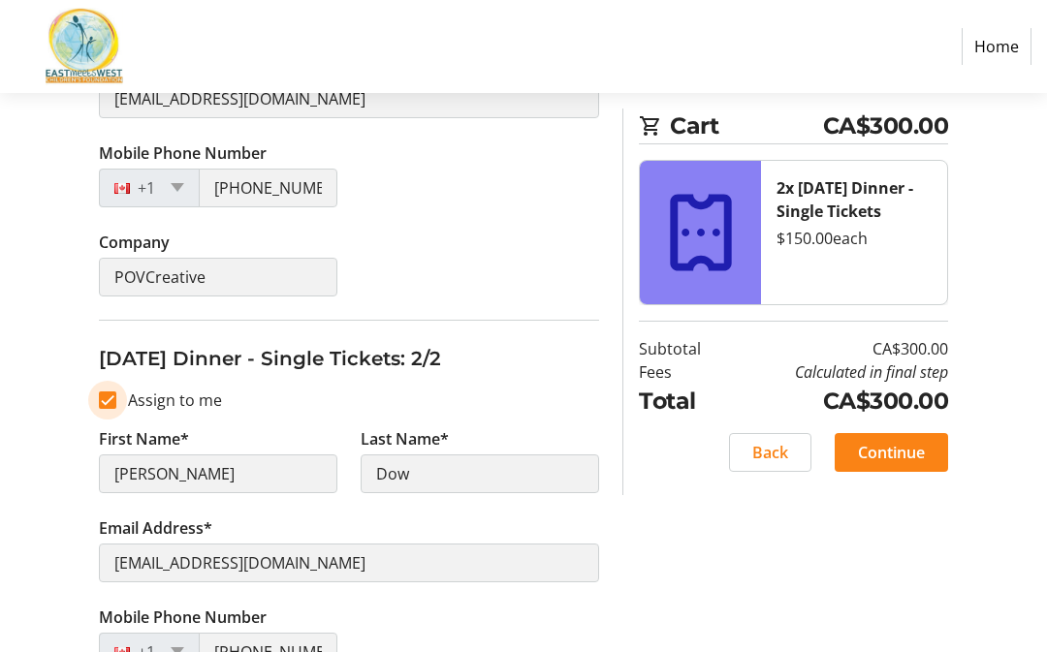
scroll to position [636, 0]
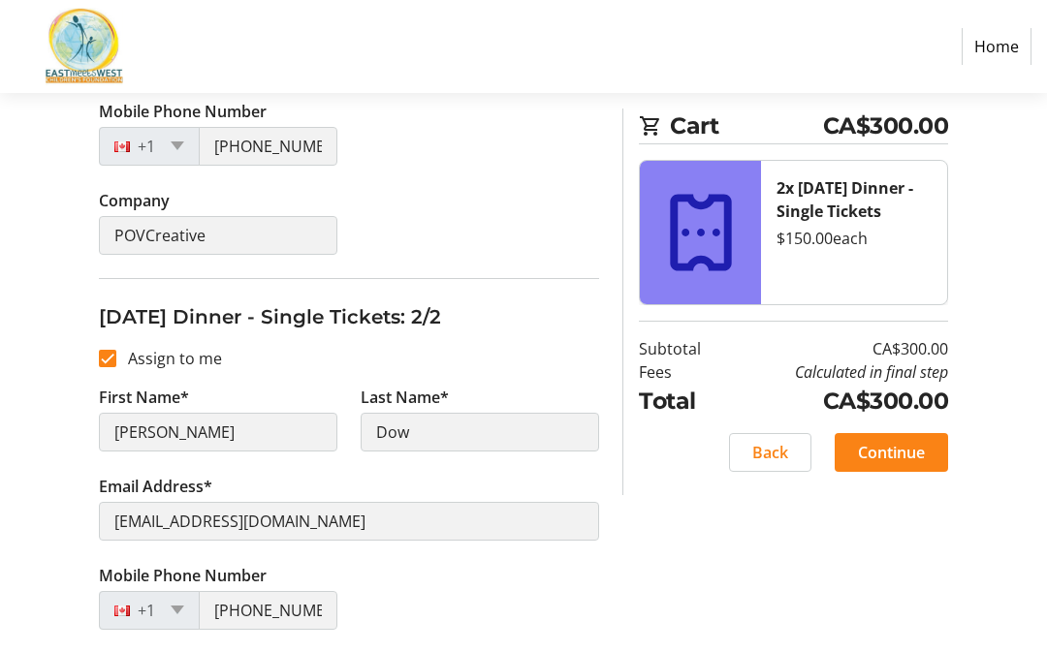
click at [190, 452] on tr-form-field "First Name* [PERSON_NAME]" at bounding box center [218, 430] width 262 height 89
click at [902, 452] on span "Continue" at bounding box center [891, 452] width 67 height 23
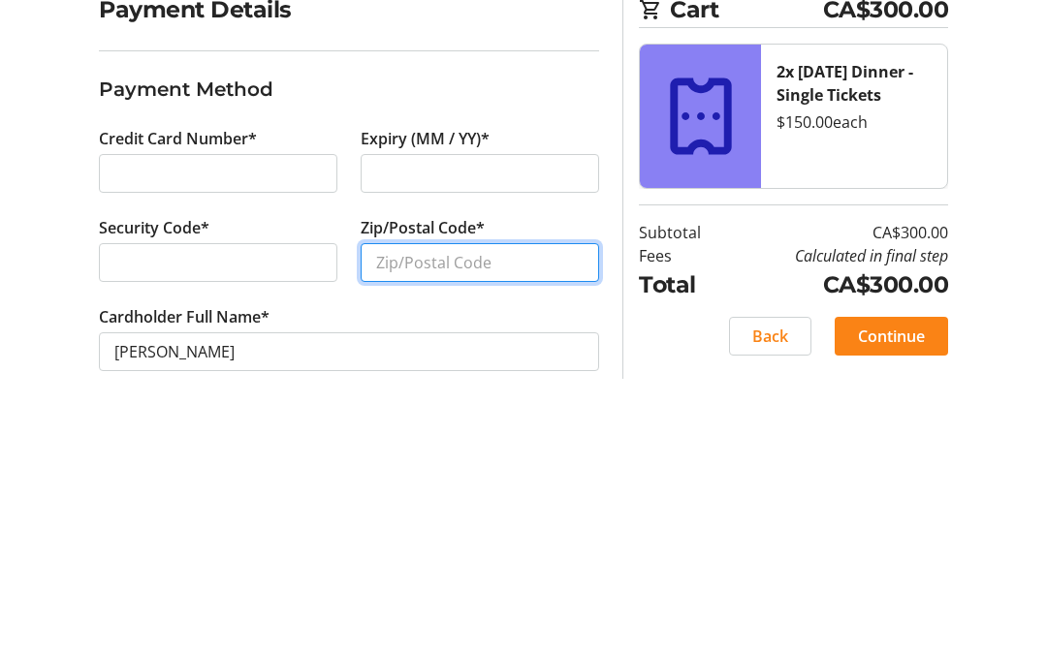
click at [507, 503] on input "Zip/Postal Code*" at bounding box center [480, 522] width 238 height 39
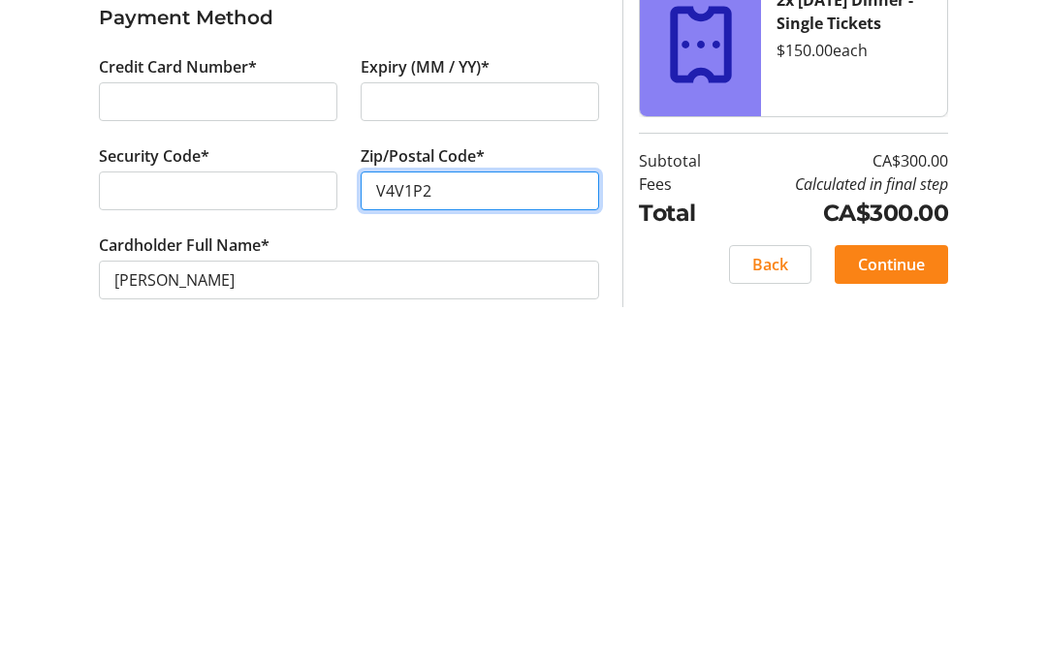
scroll to position [37, 0]
type input "V4V1P2"
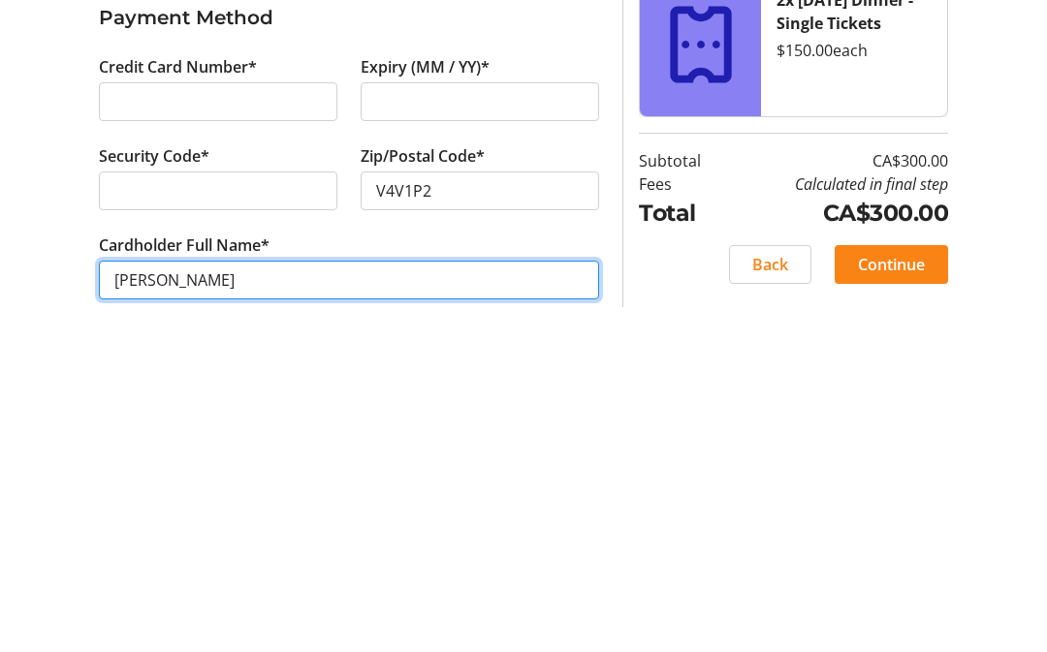
click at [172, 567] on input "[PERSON_NAME]" at bounding box center [349, 586] width 500 height 39
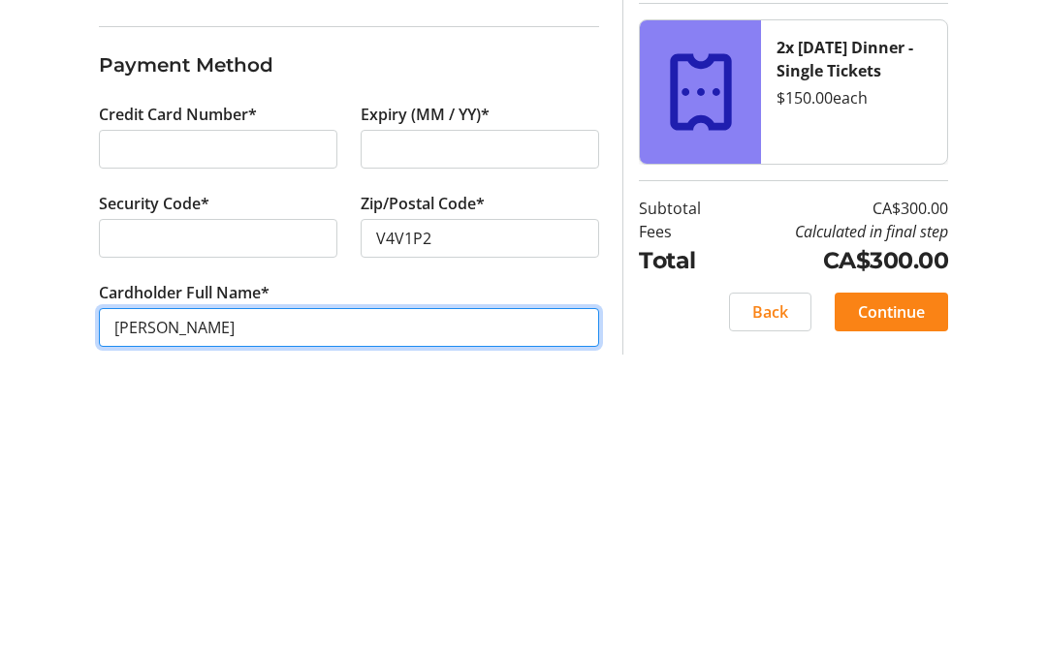
type input "[PERSON_NAME]"
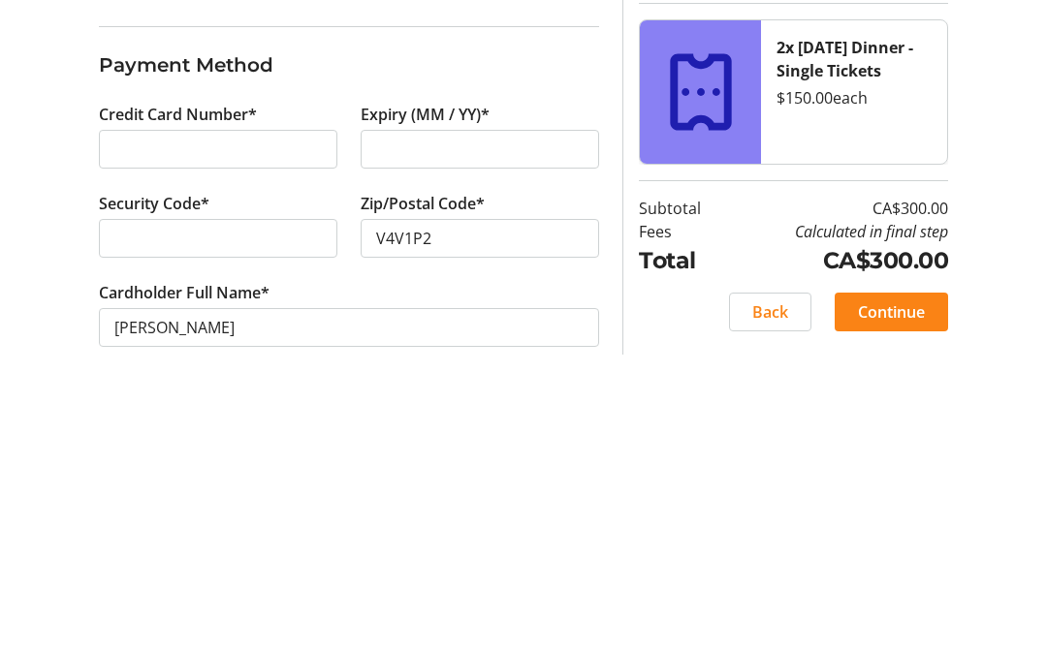
click at [910, 559] on span "Continue" at bounding box center [891, 570] width 67 height 23
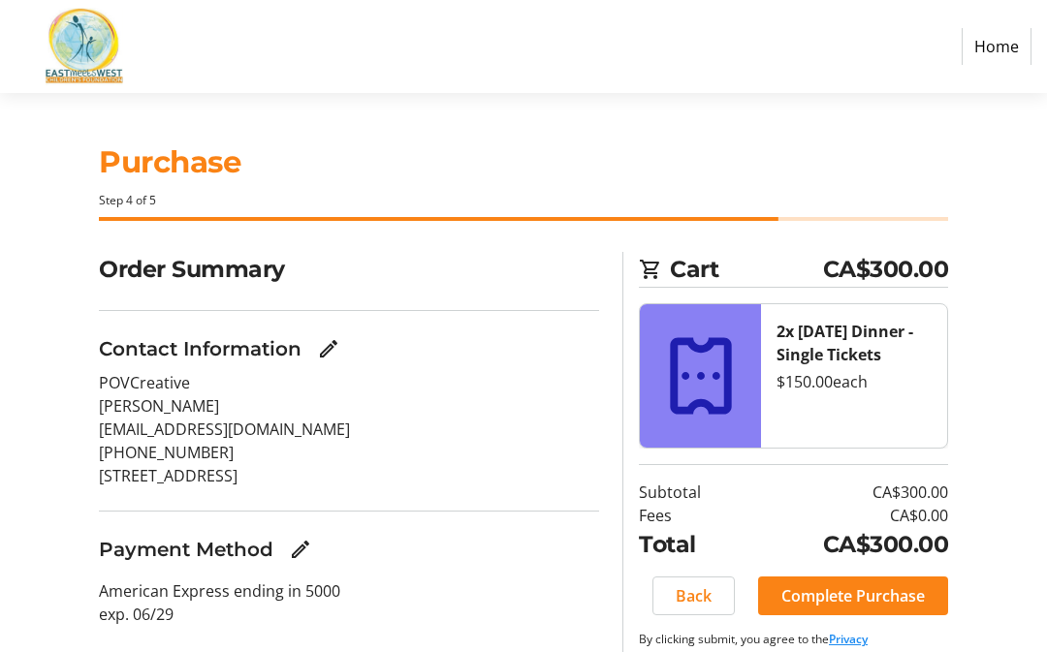
click at [884, 592] on span "Complete Purchase" at bounding box center [852, 595] width 143 height 23
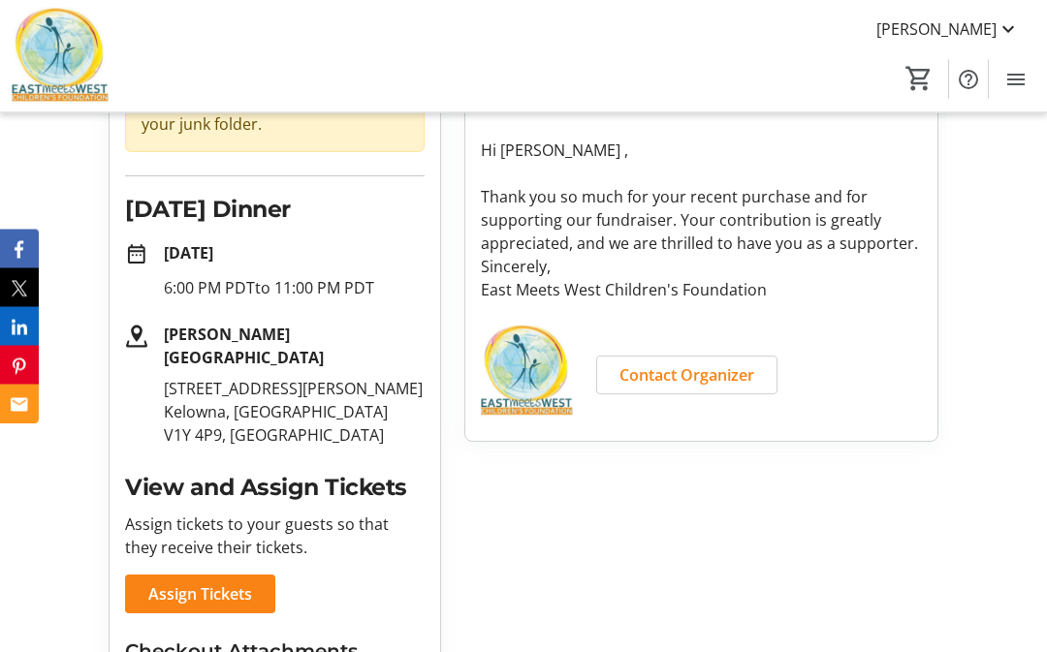
scroll to position [311, 0]
click at [219, 582] on span "Assign Tickets" at bounding box center [200, 593] width 104 height 23
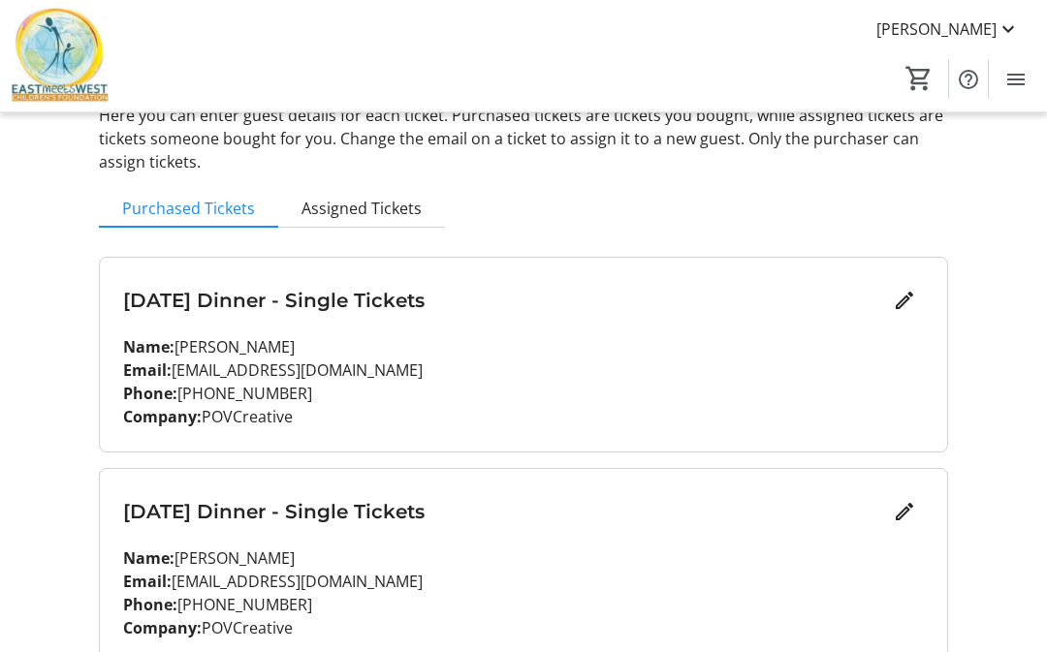
scroll to position [116, 0]
click at [909, 514] on mat-icon "Edit" at bounding box center [904, 511] width 23 height 23
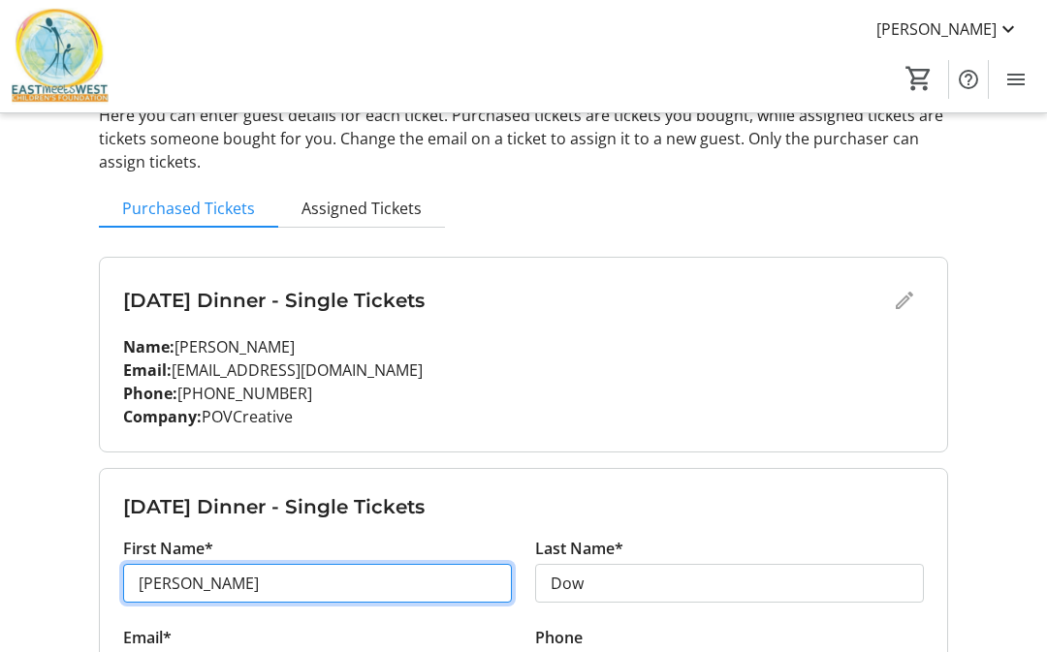
click at [177, 582] on input "[PERSON_NAME]" at bounding box center [317, 583] width 389 height 39
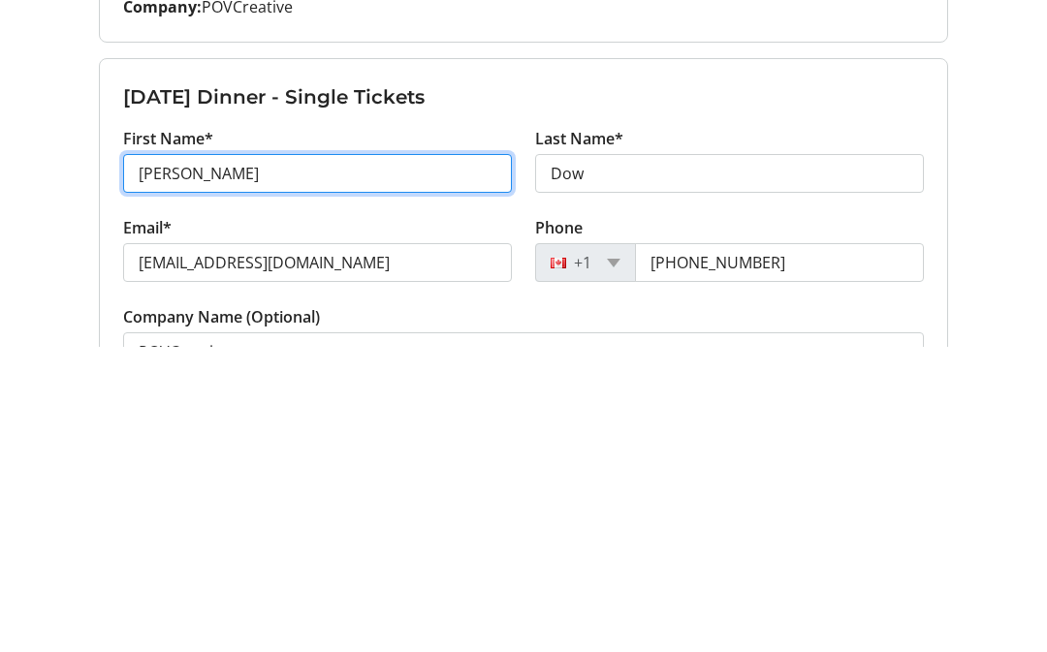
type input "J"
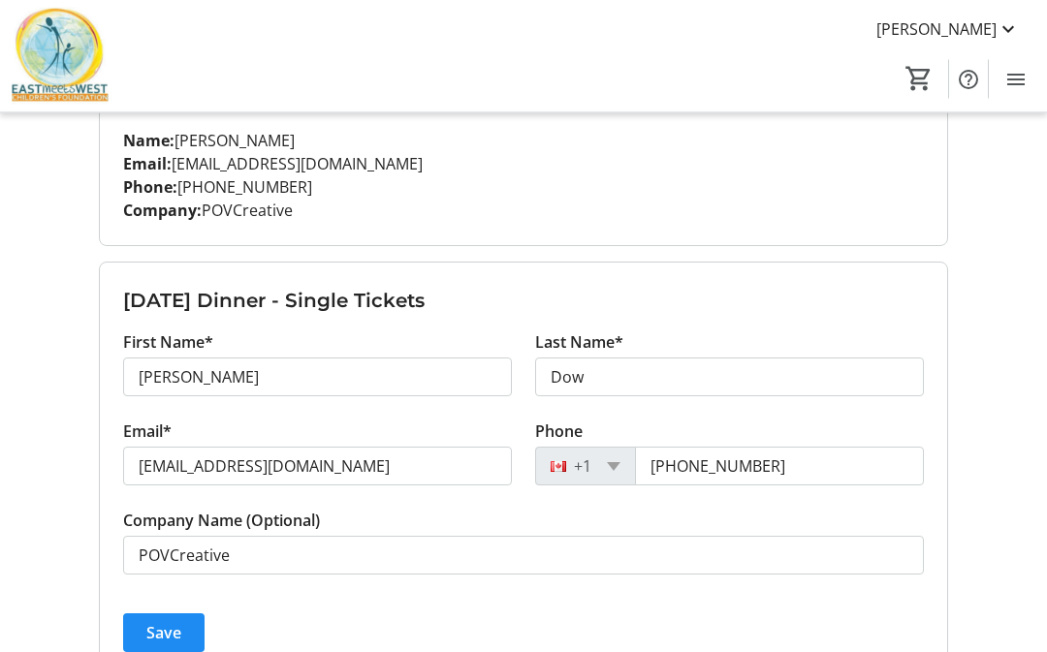
scroll to position [335, 0]
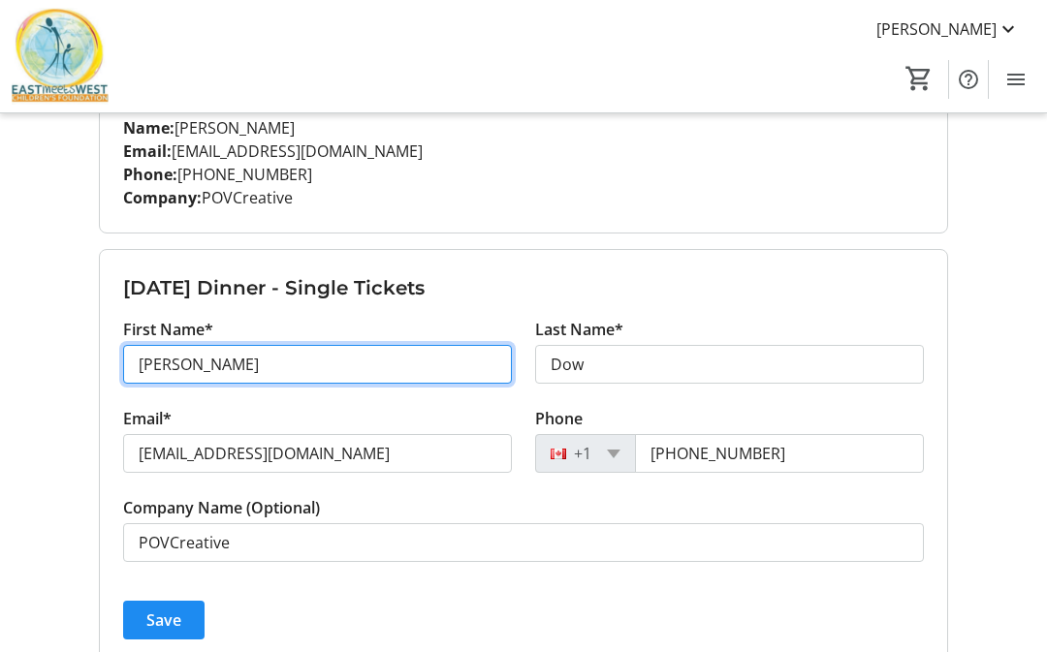
type input "[PERSON_NAME]"
click at [153, 623] on span "Save" at bounding box center [163, 620] width 35 height 23
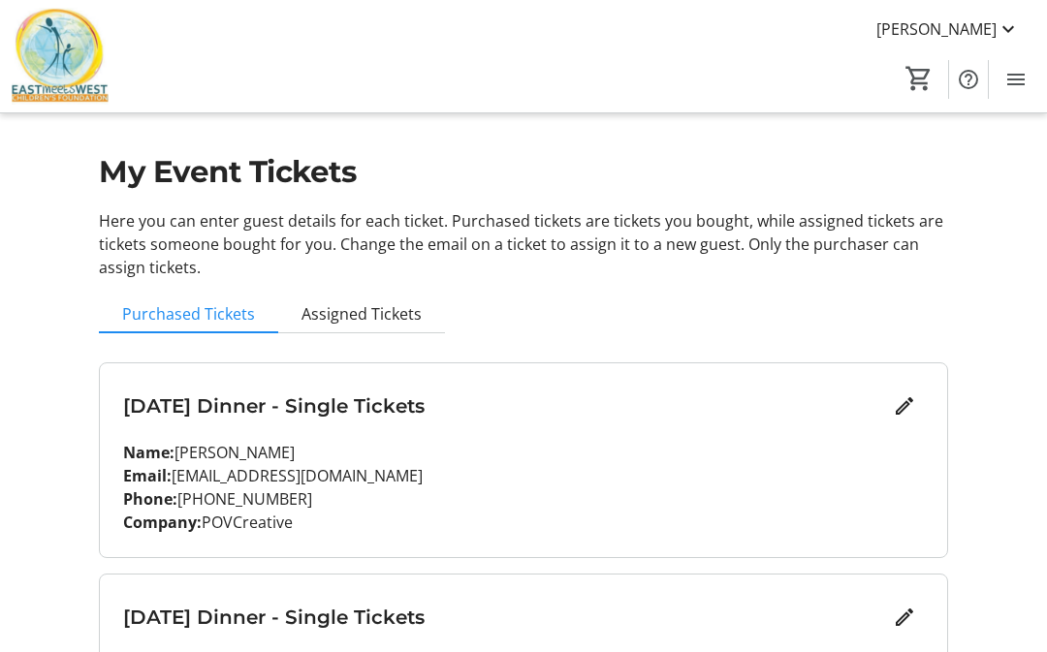
scroll to position [0, 0]
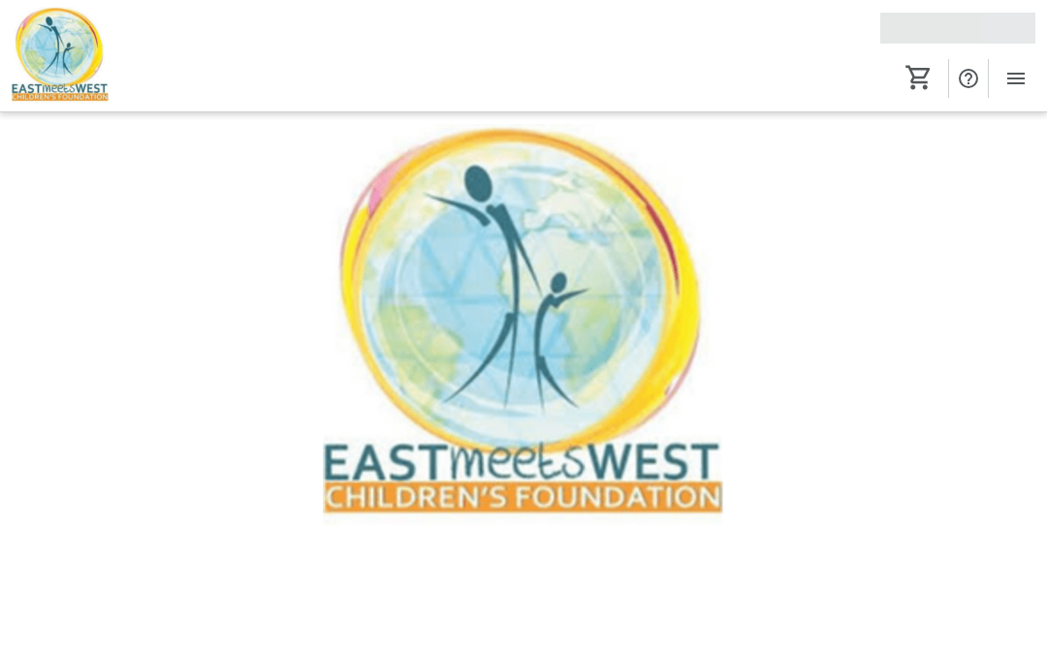
scroll to position [1, 0]
